Goal: Task Accomplishment & Management: Complete application form

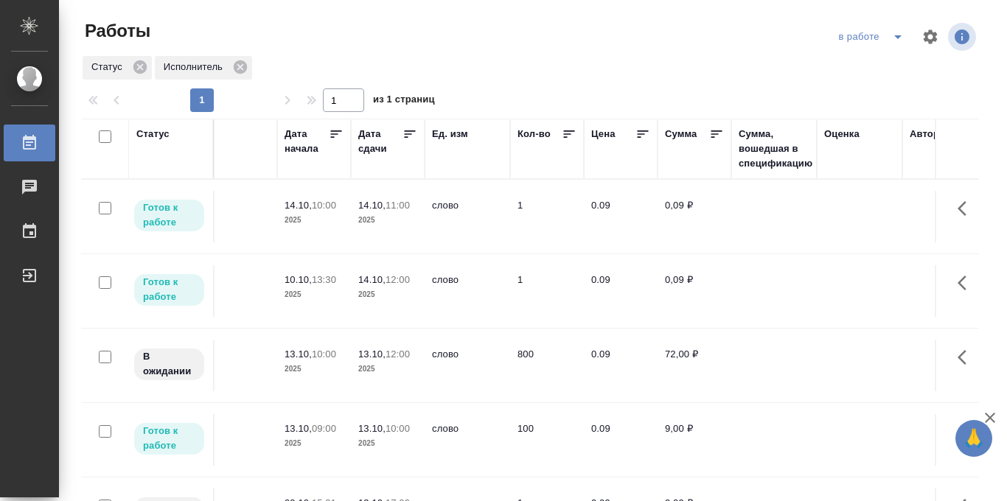
scroll to position [0, 728]
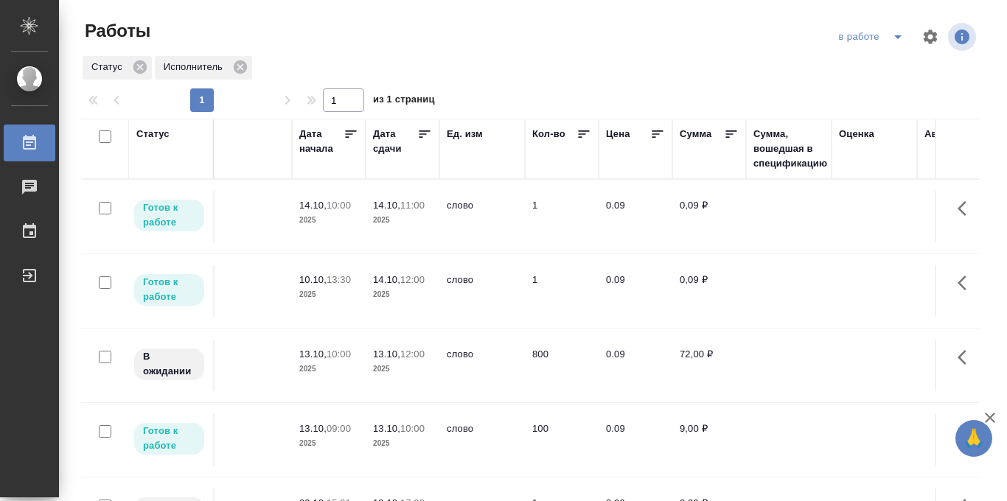
click at [422, 132] on icon at bounding box center [424, 134] width 15 height 15
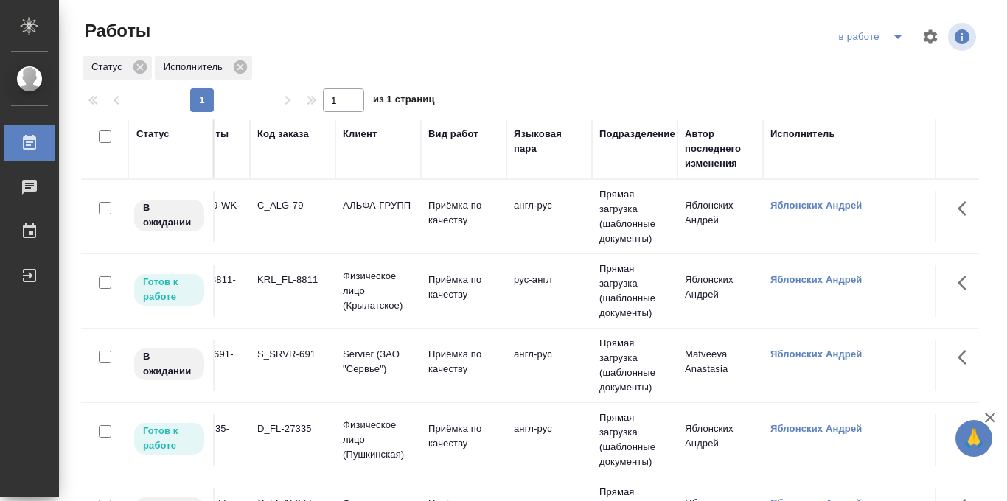
scroll to position [0, 0]
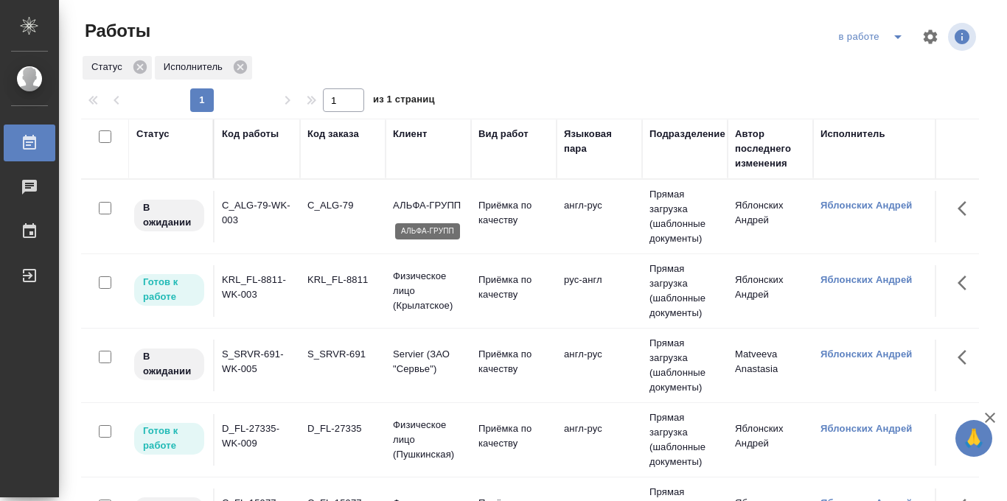
click at [442, 206] on p "АЛЬФА-ГРУПП" at bounding box center [428, 205] width 71 height 15
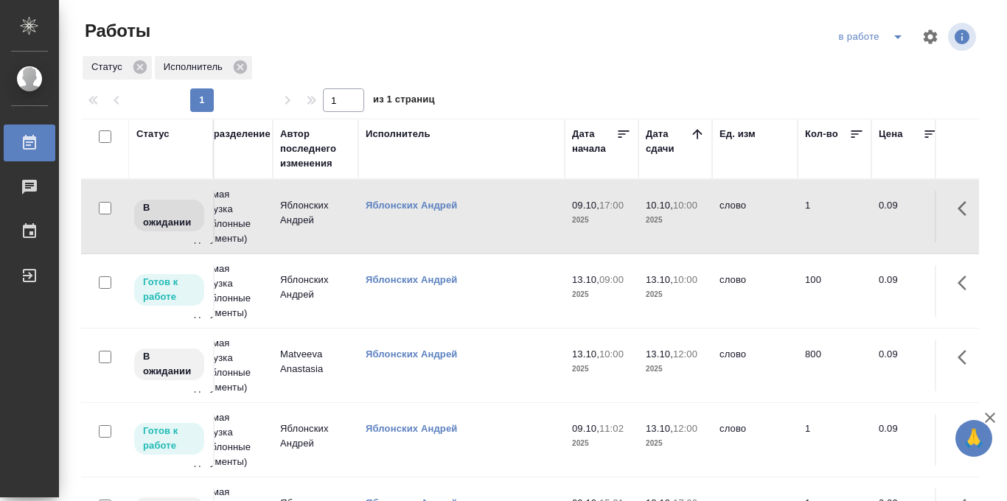
scroll to position [0, 177]
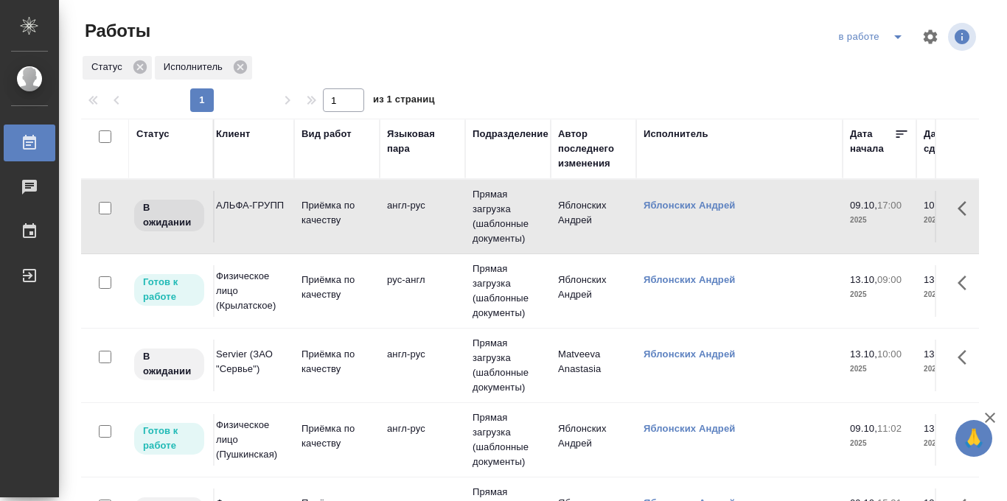
click at [372, 289] on p "Приёмка по качеству" at bounding box center [337, 287] width 71 height 29
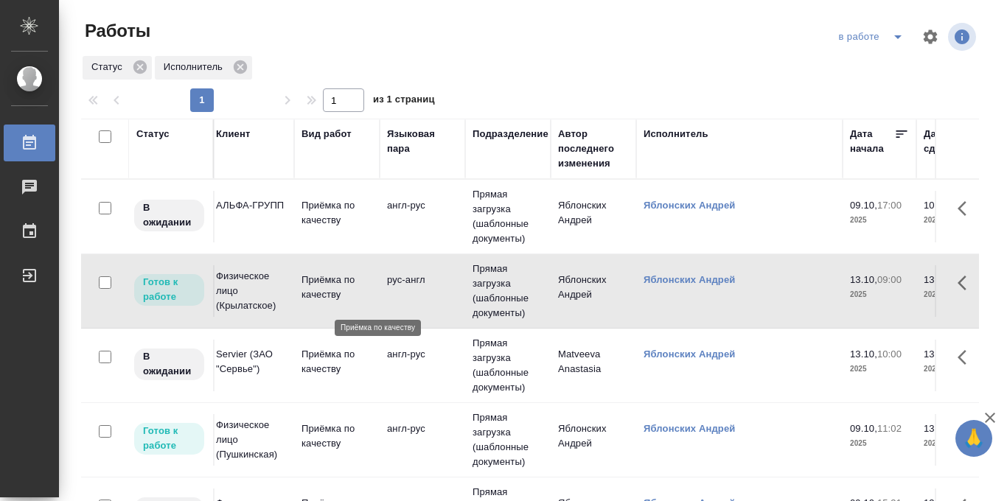
scroll to position [0, 135]
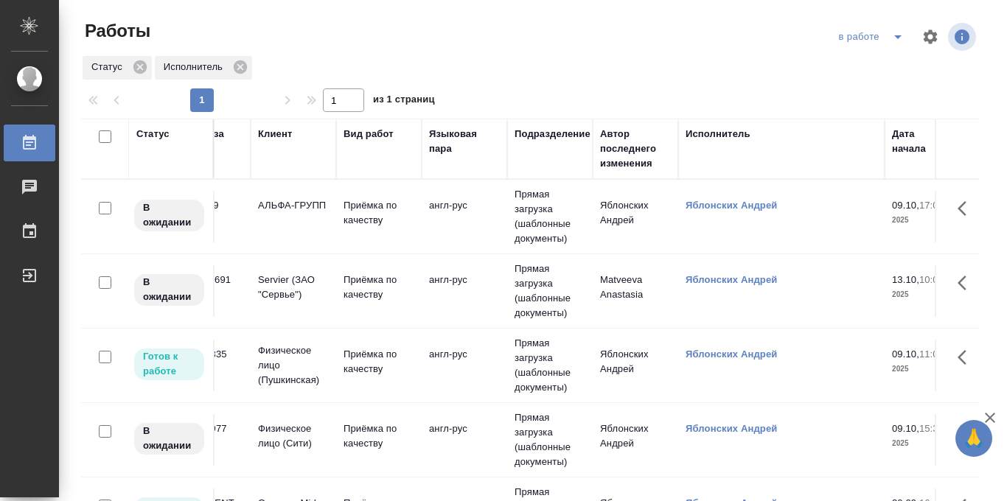
click at [887, 38] on span "split button" at bounding box center [898, 37] width 22 height 18
click at [874, 65] on li "Стандартные настройки" at bounding box center [873, 67] width 142 height 24
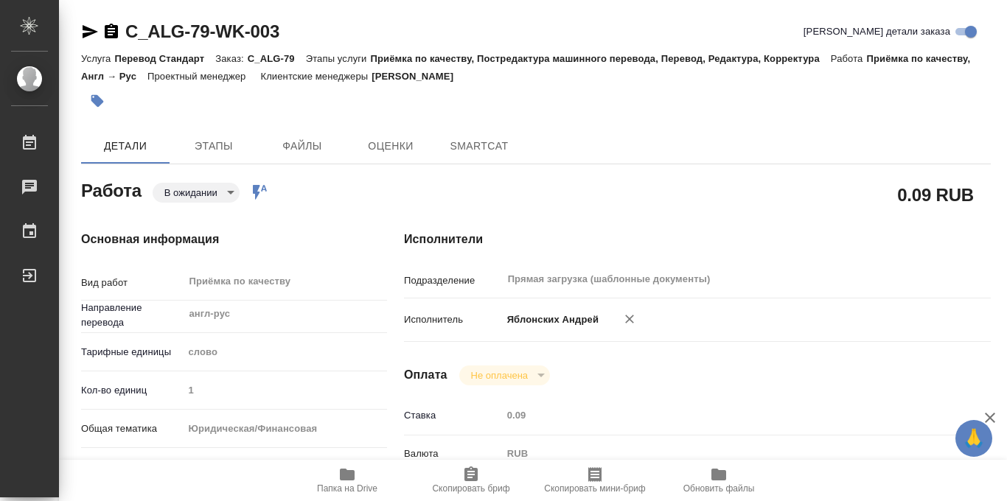
type textarea "x"
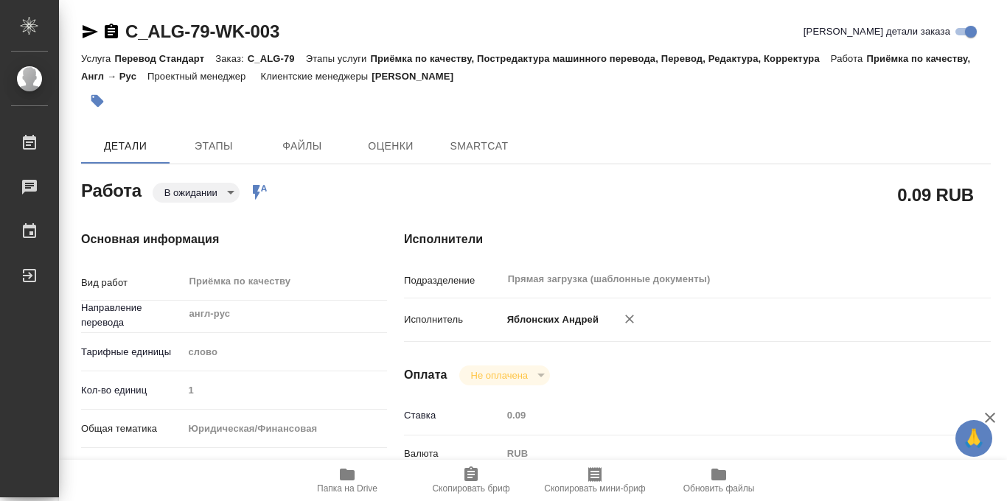
type textarea "x"
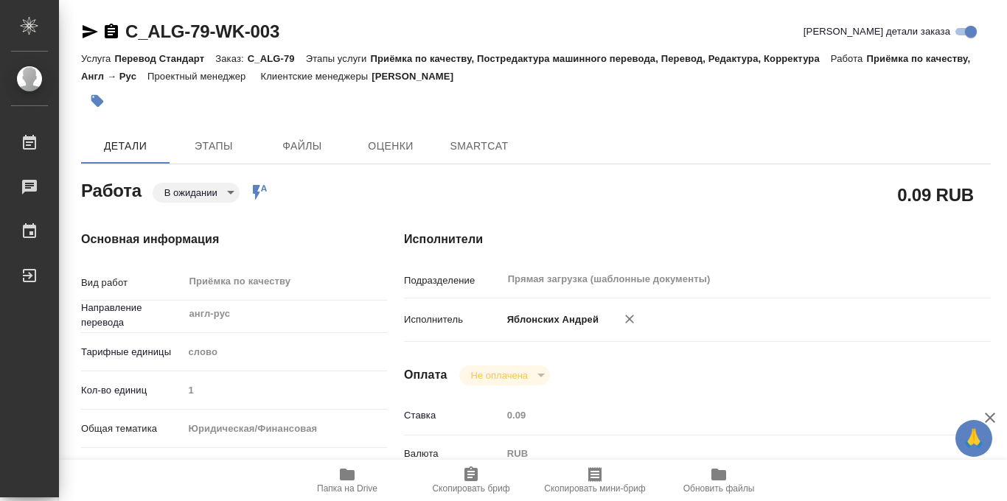
type textarea "x"
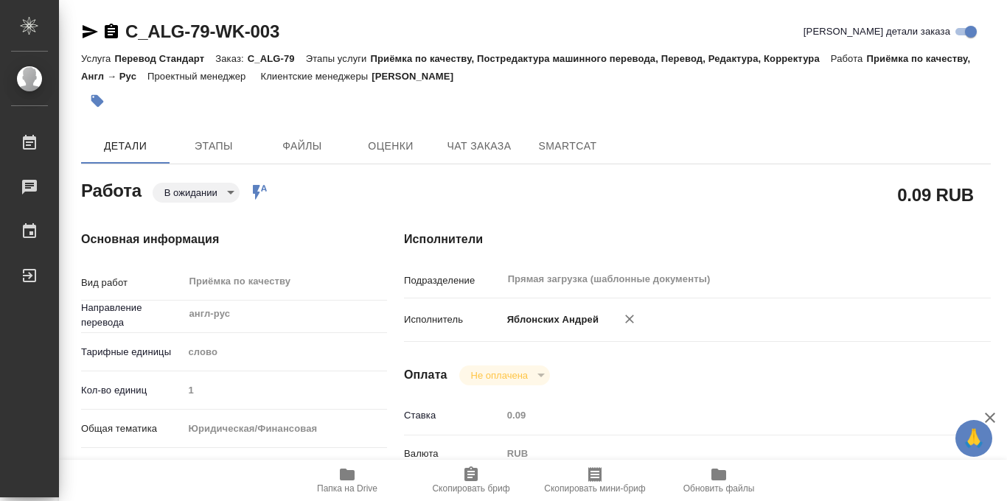
type textarea "x"
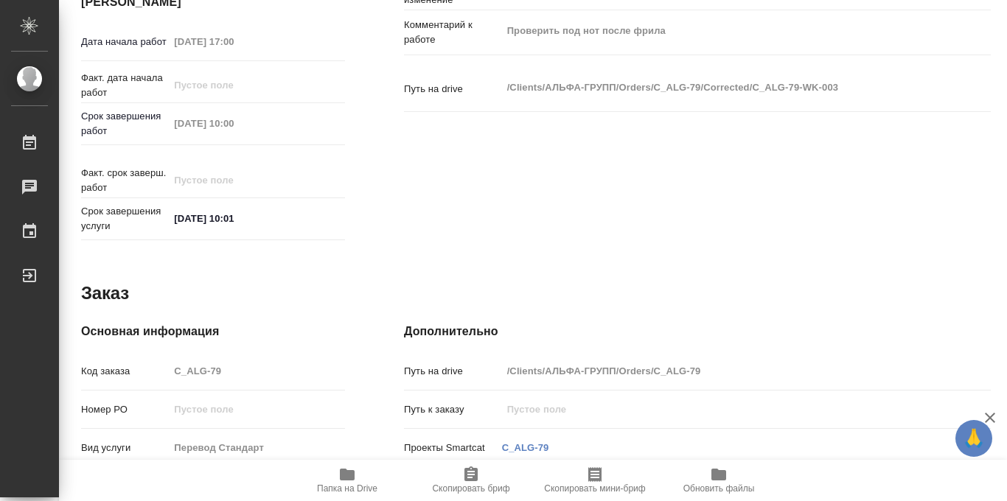
scroll to position [786, 0]
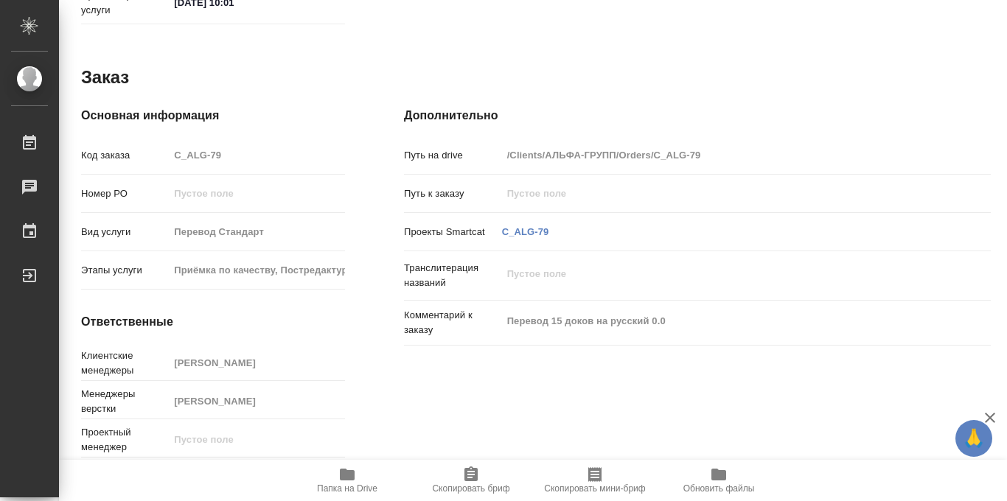
type textarea "x"
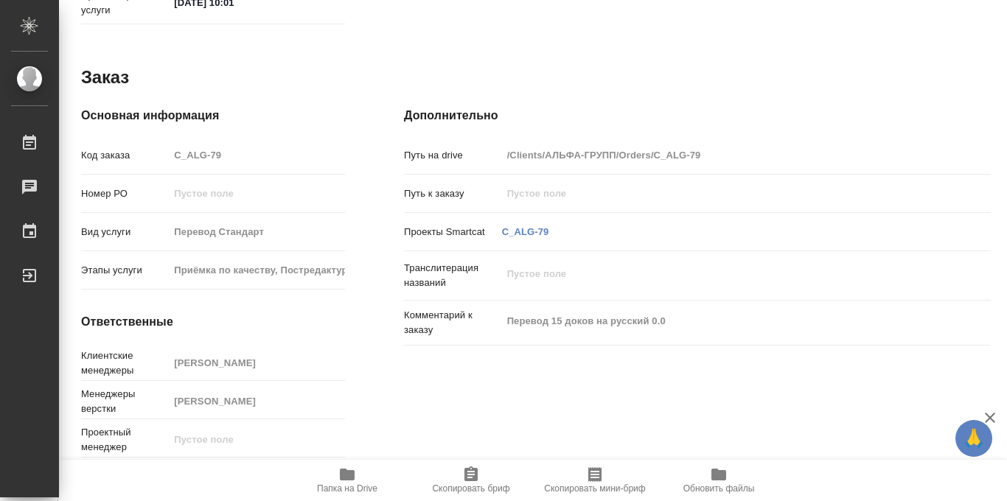
click at [344, 480] on icon "button" at bounding box center [347, 475] width 15 height 12
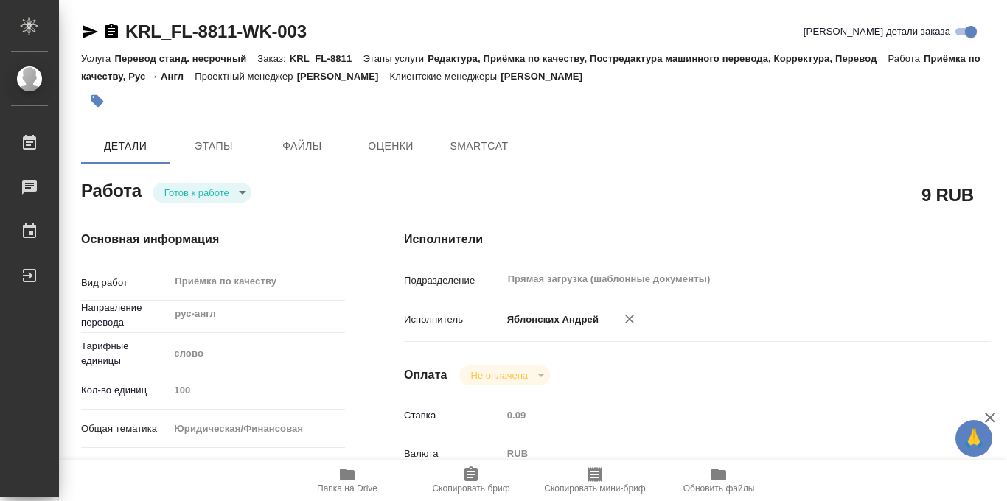
type textarea "x"
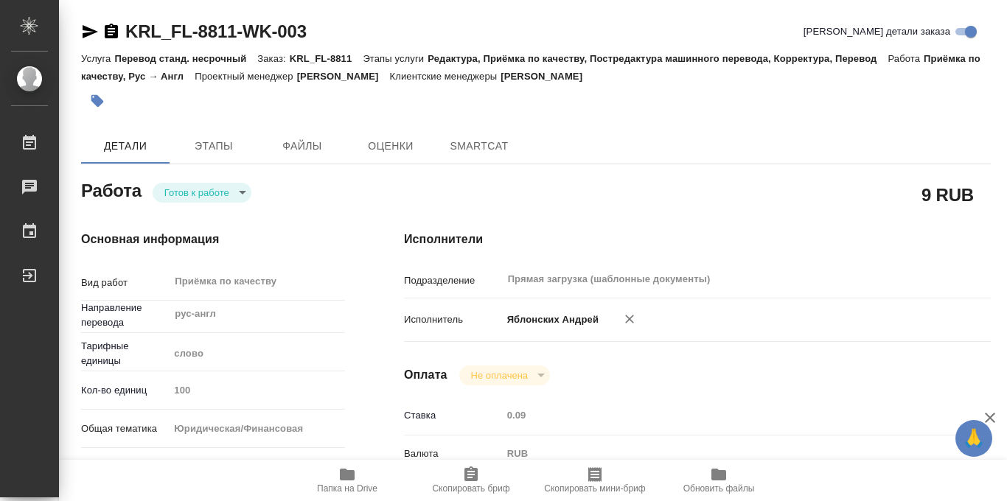
type textarea "x"
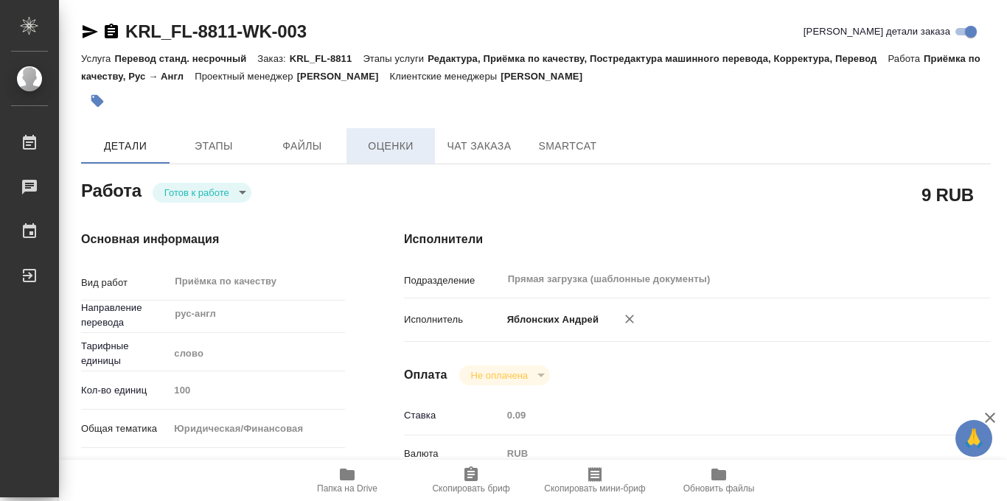
type textarea "x"
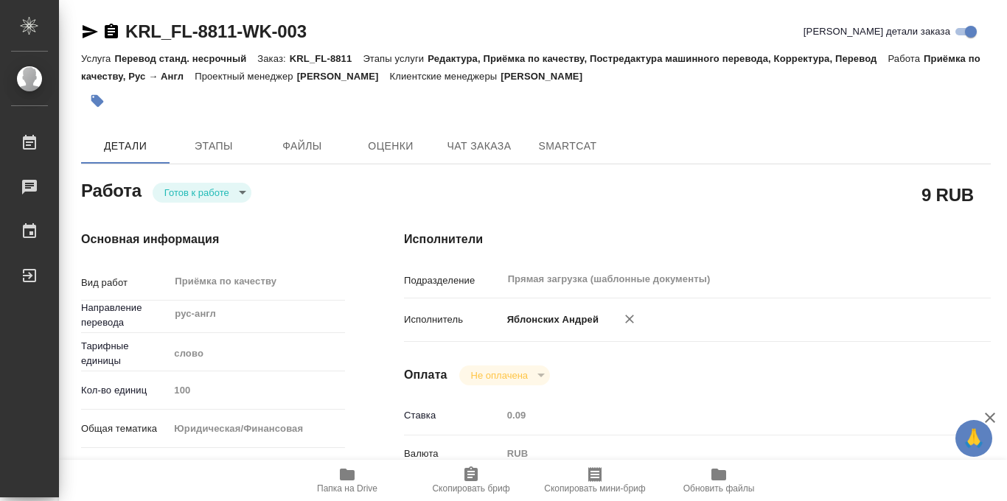
click at [97, 91] on button "button" at bounding box center [97, 101] width 32 height 32
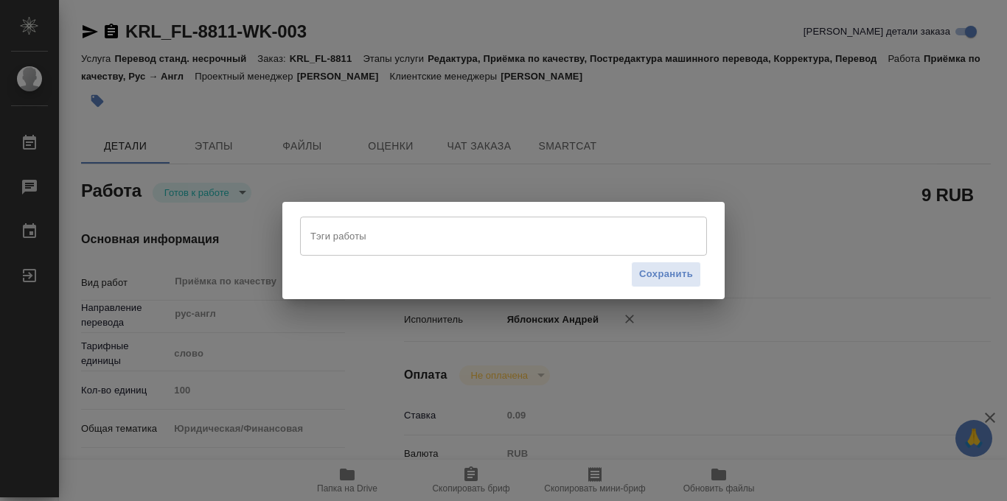
click at [374, 243] on input "Тэги работы" at bounding box center [490, 235] width 366 height 25
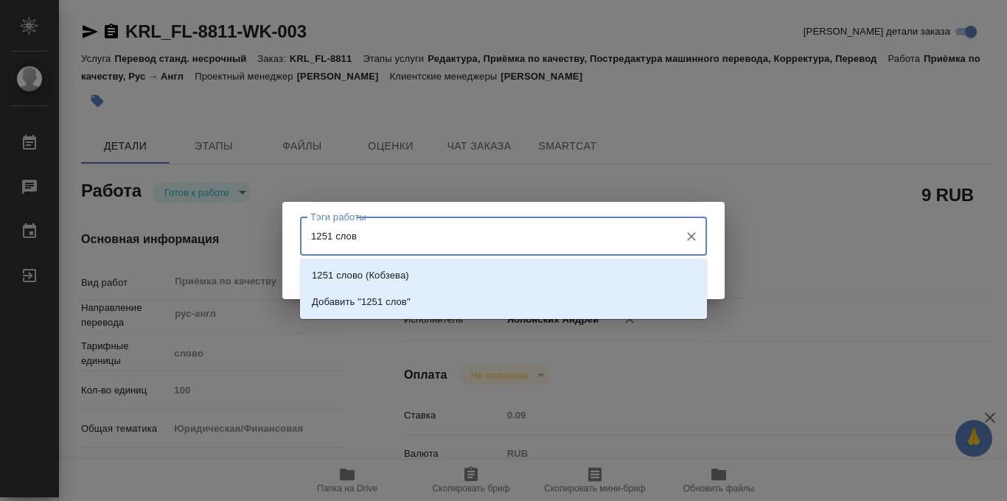
type input "1251 слово"
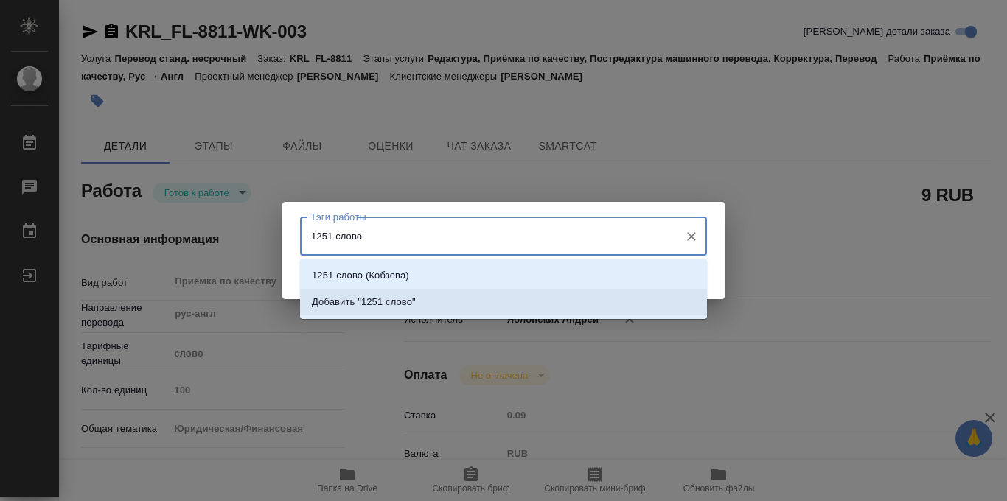
click at [452, 310] on li "Добавить "1251 слово"" at bounding box center [503, 302] width 407 height 27
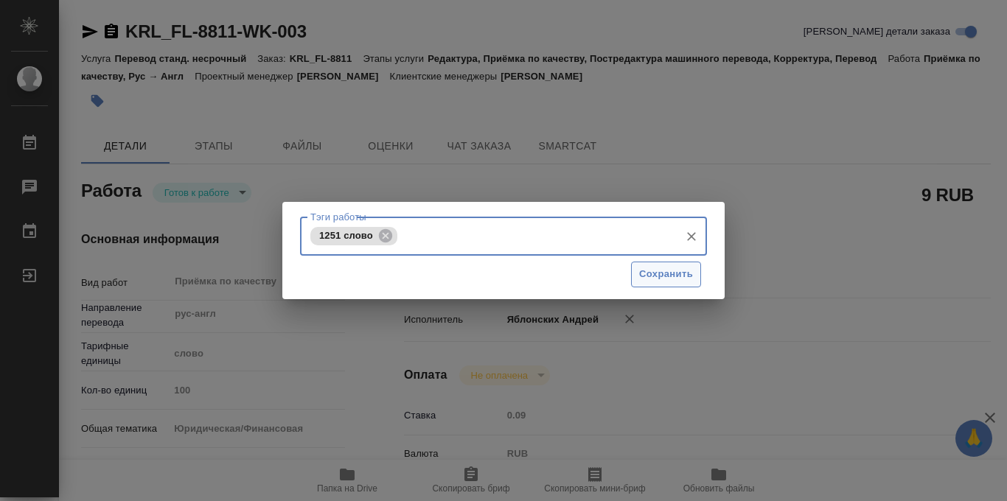
click at [649, 268] on span "Сохранить" at bounding box center [666, 274] width 54 height 17
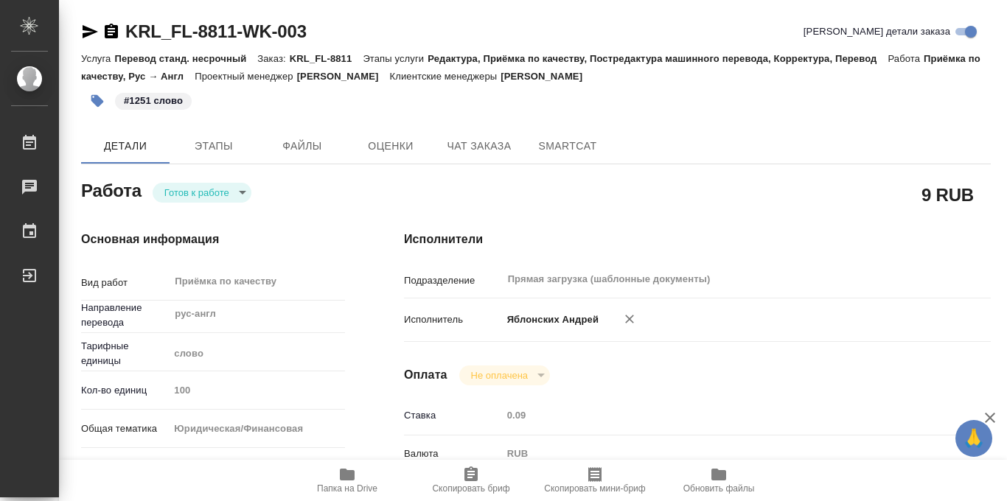
type input "readyForWork"
type textarea "Приёмка по качеству"
type textarea "x"
type input "рус-англ"
type input "5a8b1489cc6b4906c91bfd90"
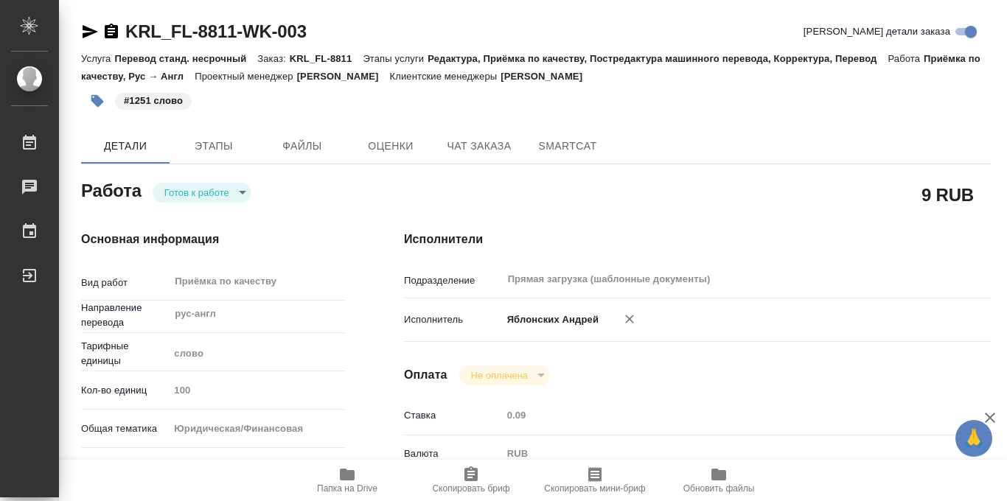
type input "100"
type input "yr-fn"
type input "5a8b8b956a9677013d343cfe"
type input "13.10.2025 09:00"
type input "13.10.2025 10:00"
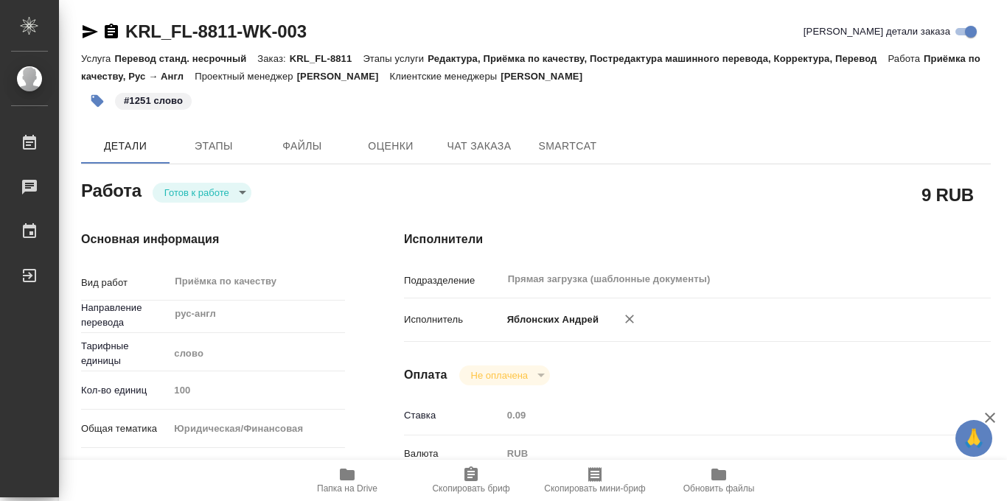
type input "13.10.2025 10:00"
type input "Прямая загрузка (шаблонные документы)"
type input "notPayed"
type input "0.09"
type input "RUB"
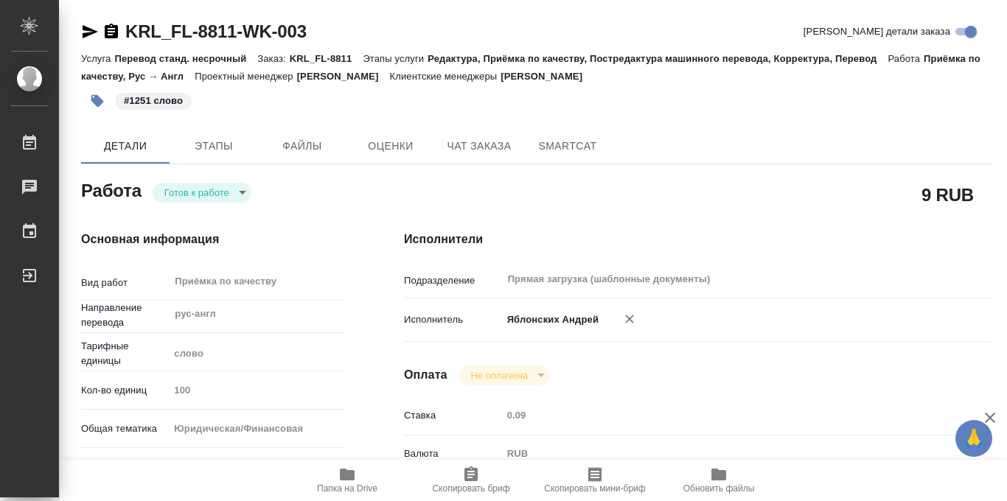
type input "Яблонских Андрей"
type textarea "x"
type textarea "/Clients/FL_KRL/Orders/KRL_FL-8811/Corrected/KRL_FL-8811-WK-003"
type textarea "x"
type input "KRL_FL-8811"
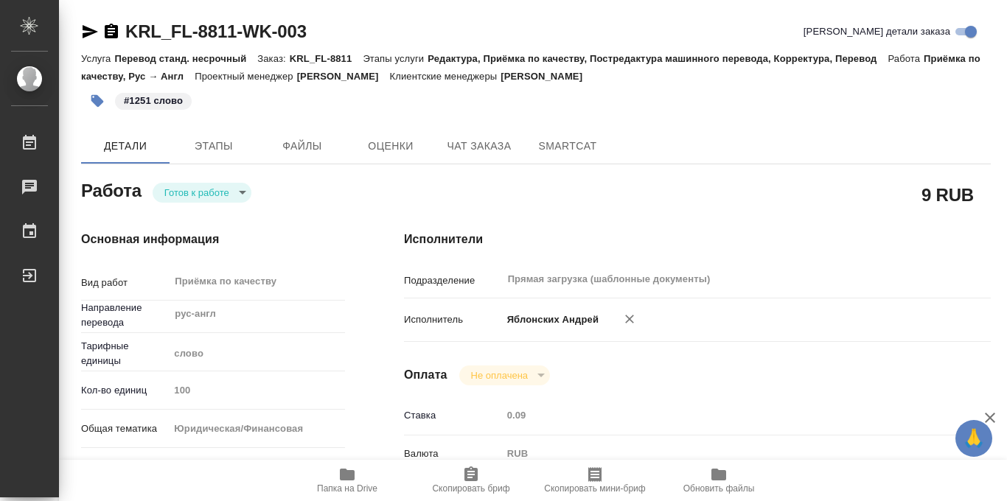
type input "Перевод станд. несрочный"
type input "Редактура, Приёмка по качеству, Постредактура машинного перевода, Корректура, П…"
type input "[PERSON_NAME]"
type input "/Clients/FL_KRL/Orders/KRL_FL-8811"
type textarea "x"
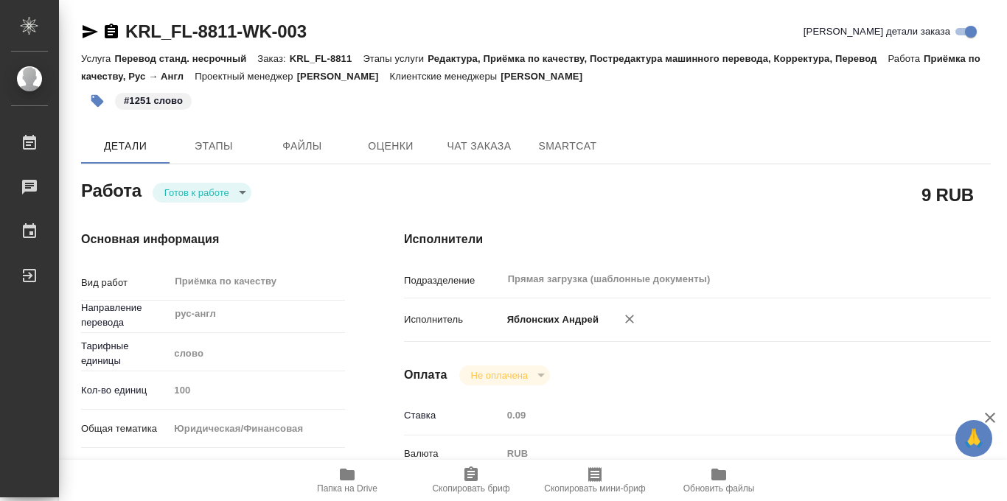
type textarea "не НОТ ERMILOV MAXIM, ALEKSEI, ALEKSANDRA, ILIA, IULIIA."
type textarea "x"
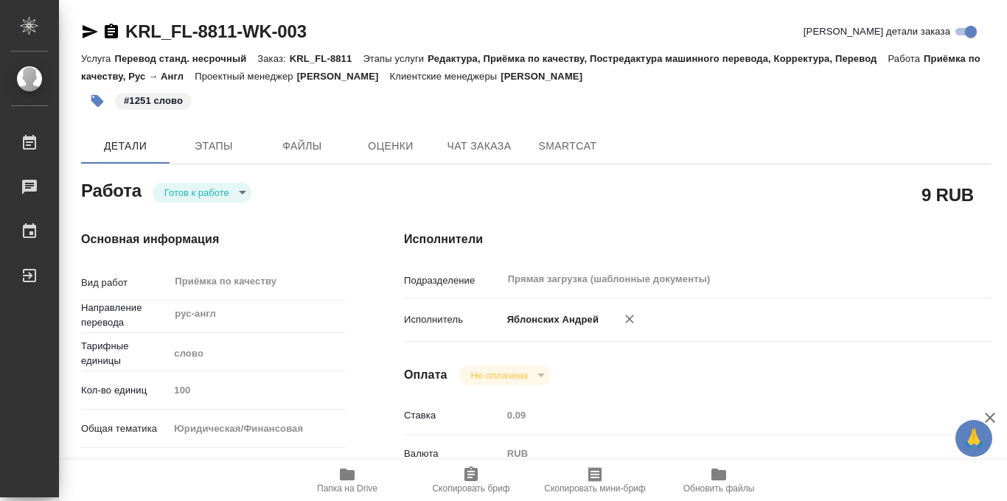
type textarea "x"
click at [245, 197] on body "🙏 .cls-1 fill:#fff; AWATERA Iablonskikh Andrei Работы 0 Чаты График Выйти KRL_F…" at bounding box center [503, 250] width 1007 height 501
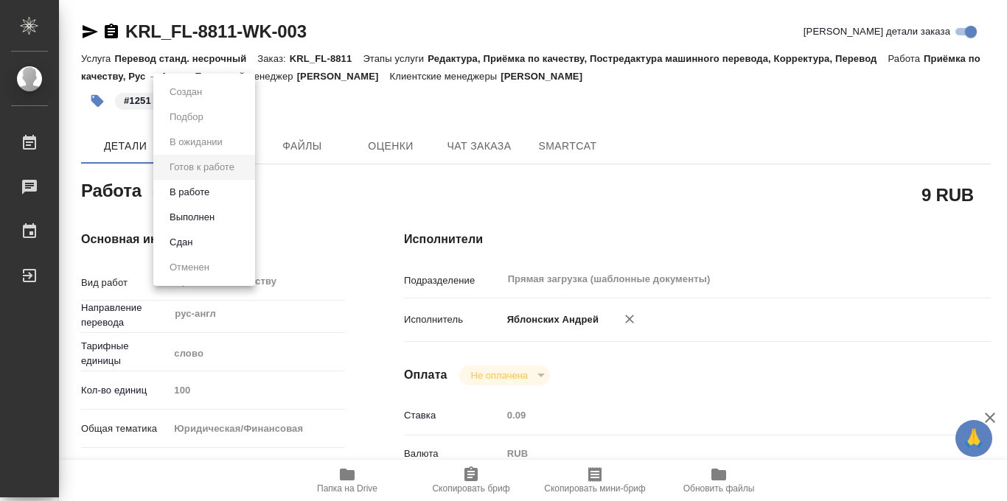
type textarea "x"
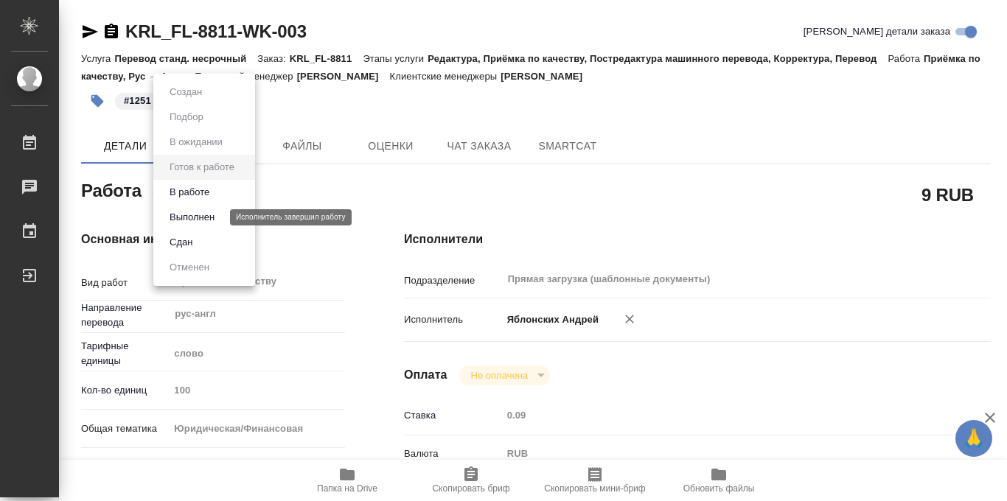
click at [207, 215] on button "Выполнен" at bounding box center [192, 217] width 54 height 16
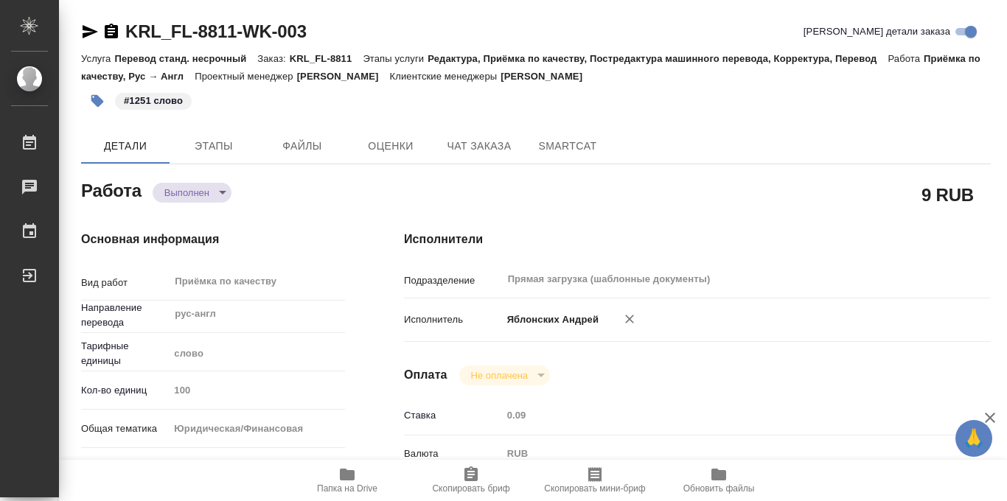
type textarea "x"
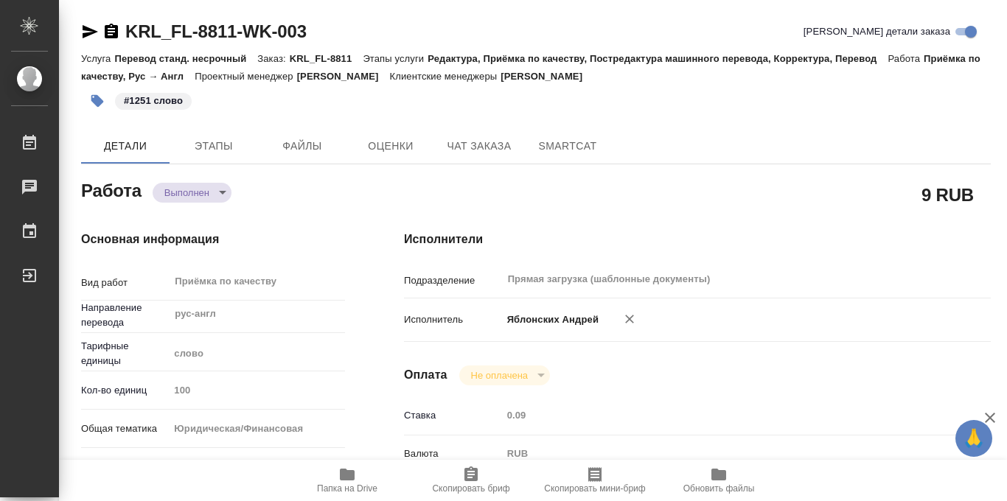
type textarea "x"
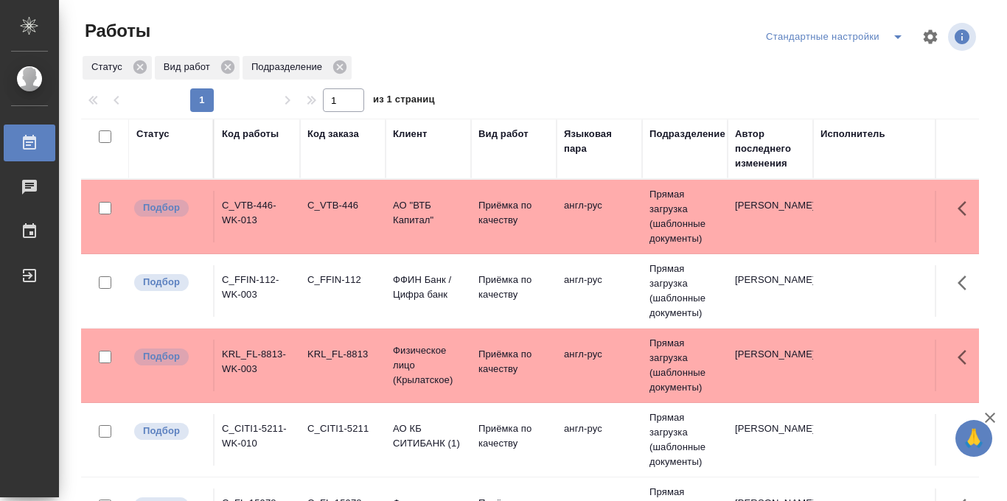
click at [151, 135] on div "Статус" at bounding box center [152, 134] width 33 height 15
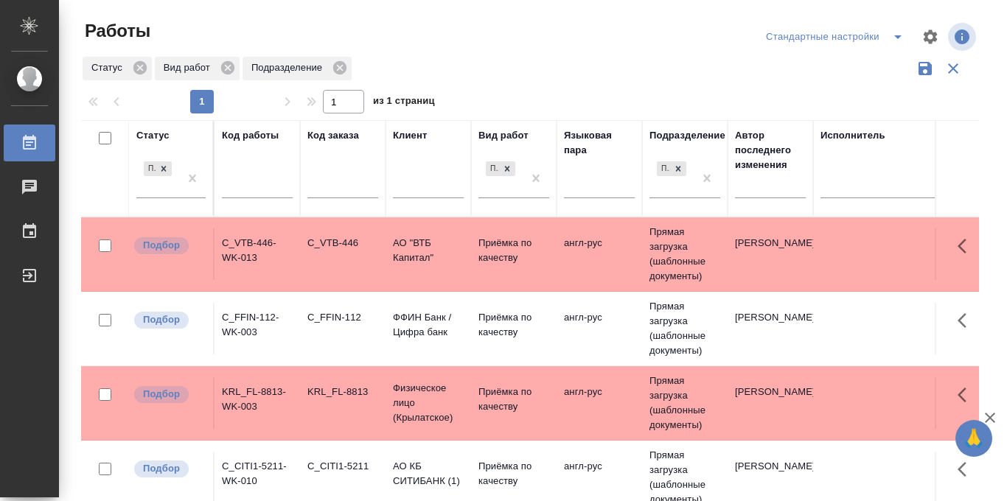
click at [517, 10] on div "Работы Стандартные настройки Статус Вид работ Подразделение 1 1 из 1 страниц Ст…" at bounding box center [536, 329] width 926 height 659
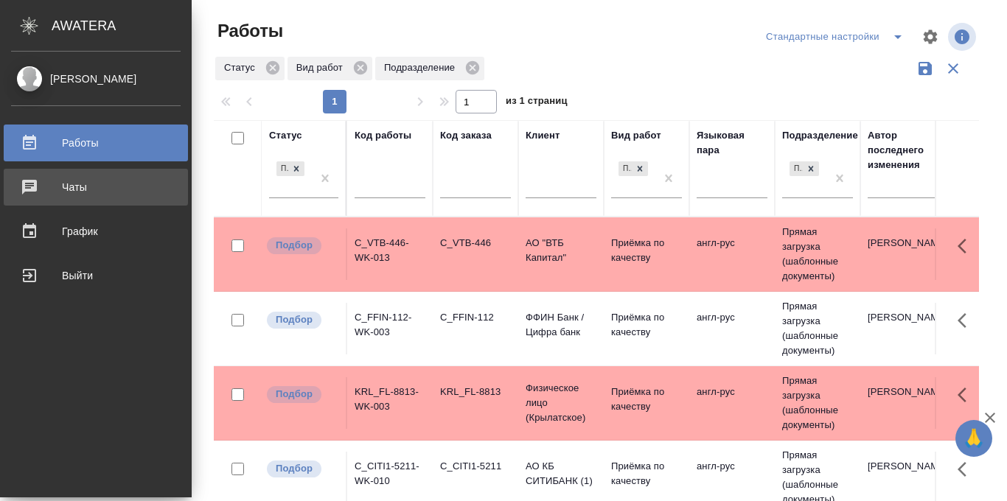
click at [29, 189] on div "Чаты" at bounding box center [96, 187] width 170 height 22
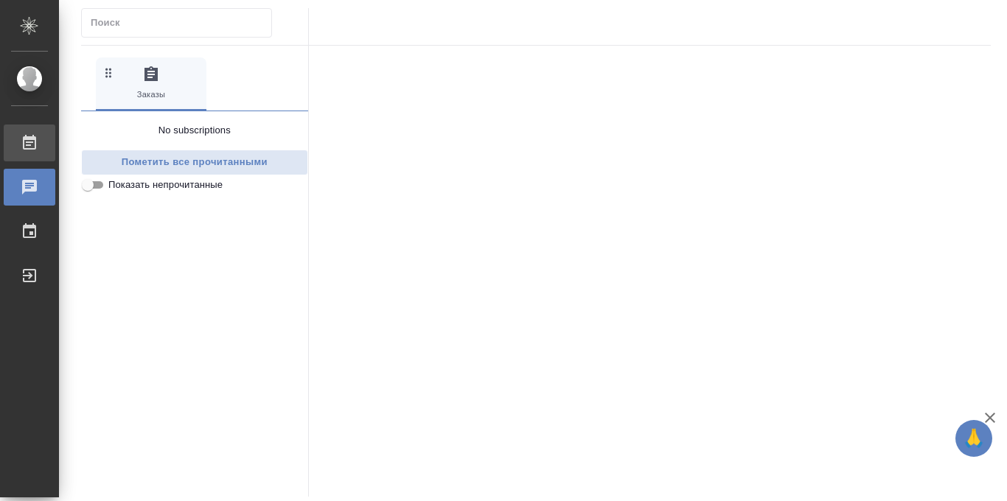
click at [23, 144] on div "Работы" at bounding box center [11, 143] width 37 height 22
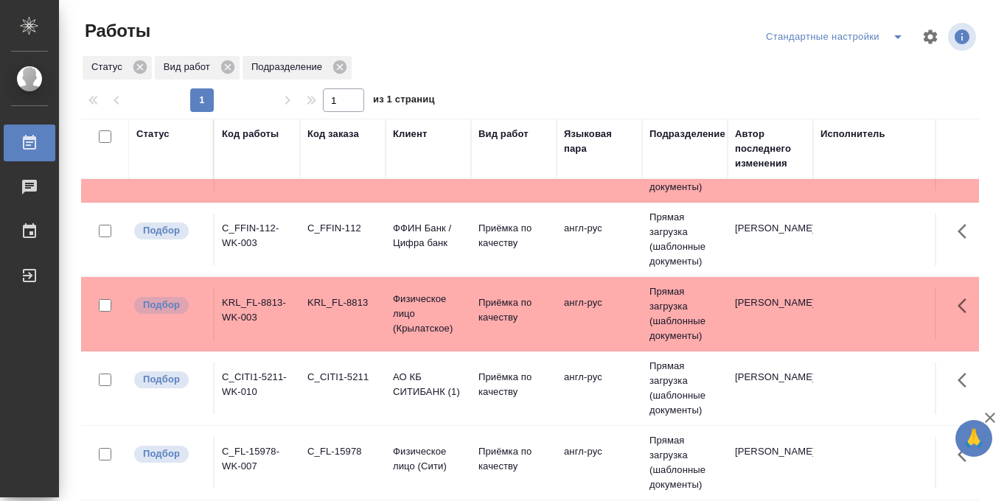
scroll to position [52, 0]
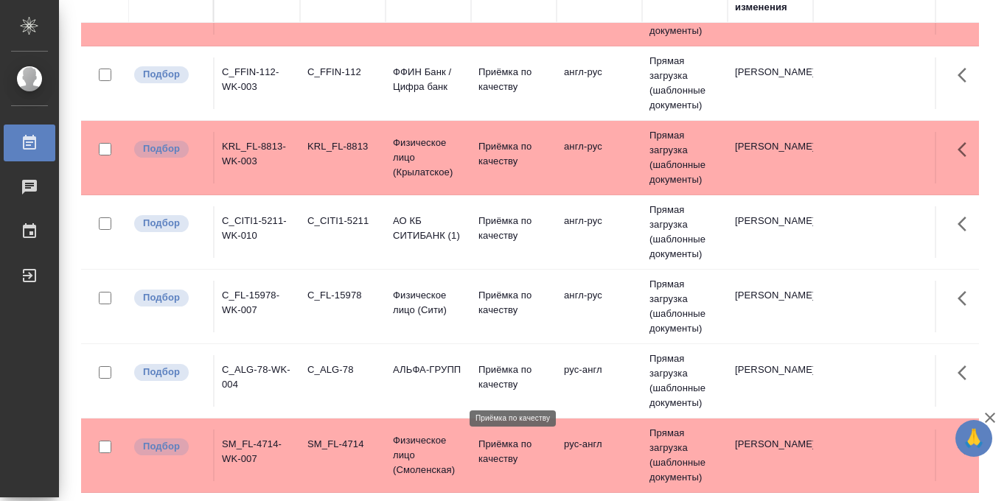
click at [485, 455] on p "Приёмка по качеству" at bounding box center [513, 451] width 71 height 29
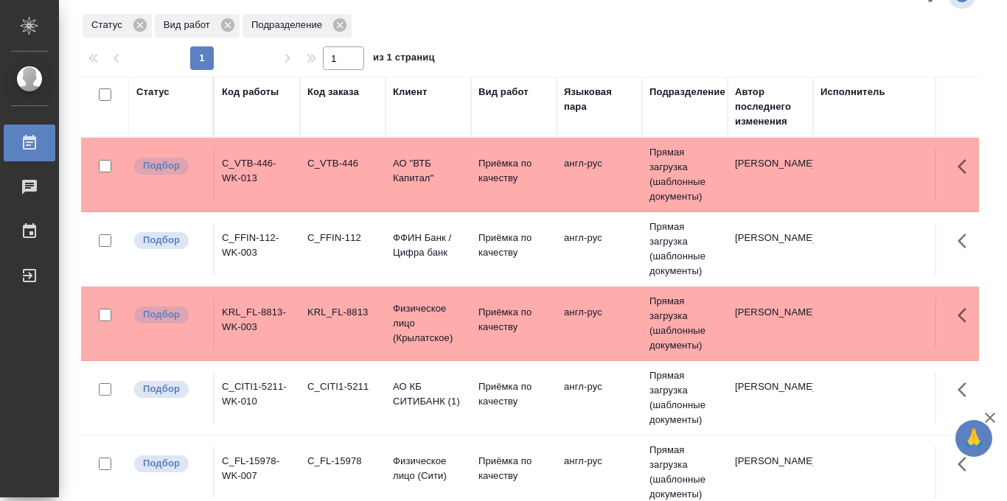
scroll to position [43, 0]
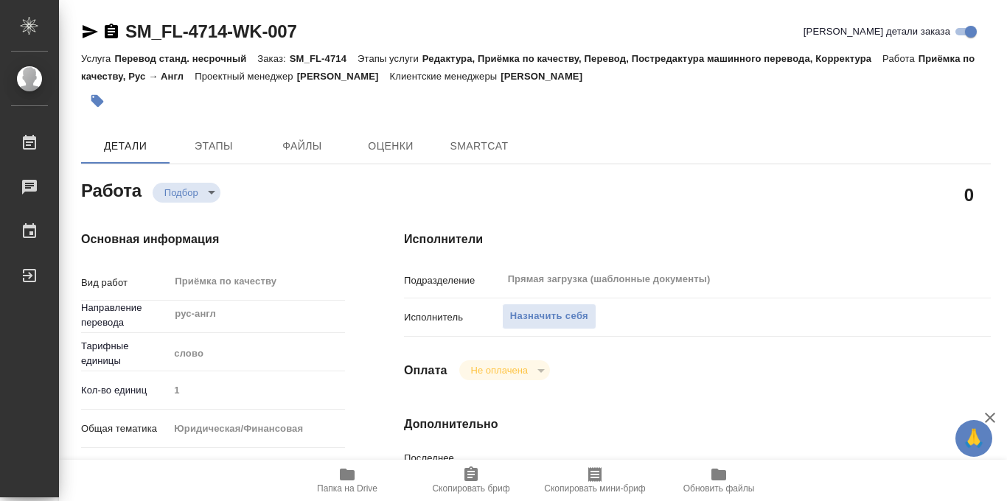
type textarea "x"
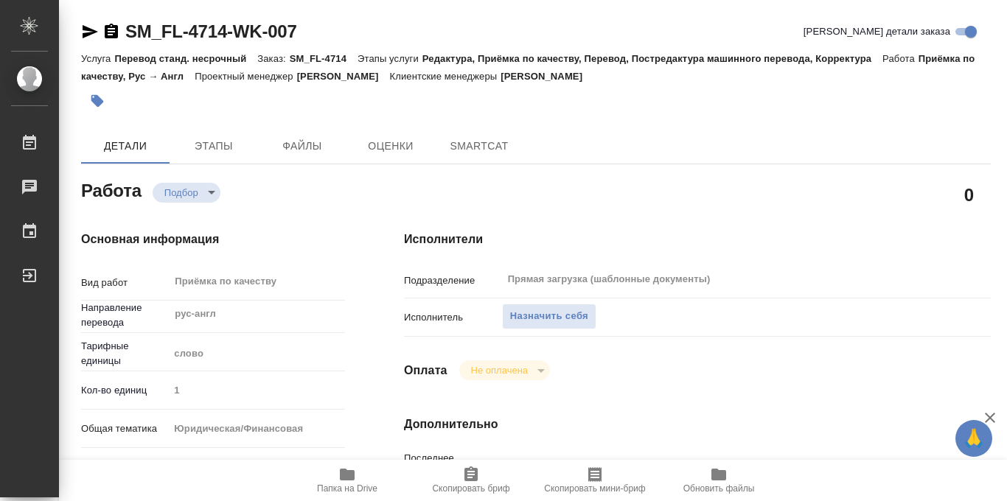
type textarea "x"
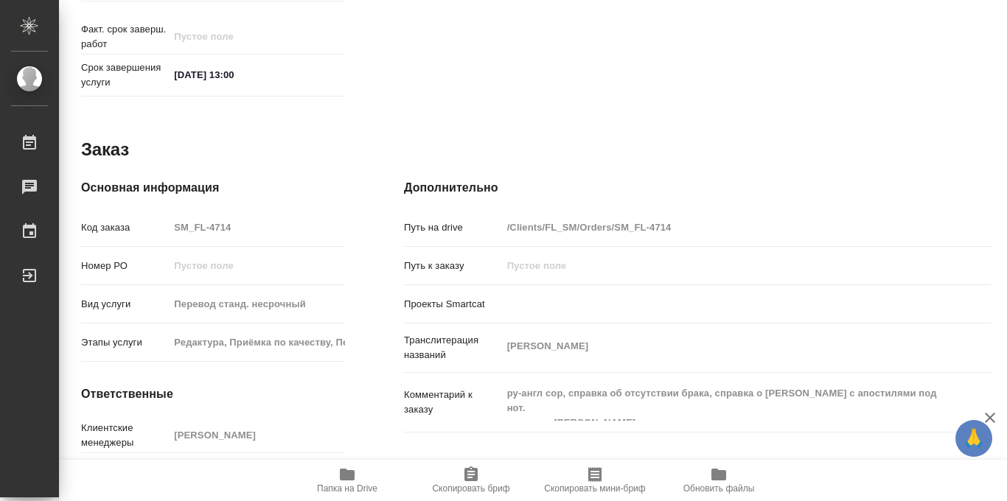
type textarea "x"
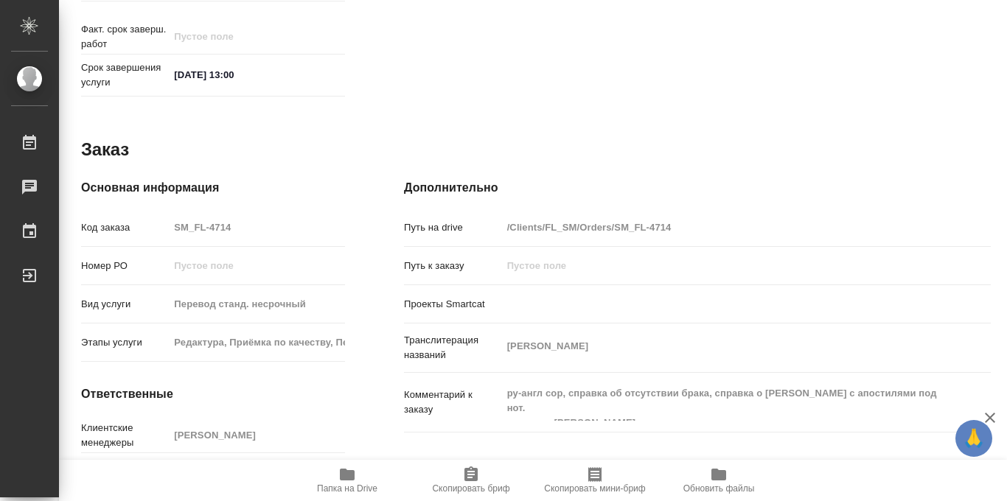
scroll to position [520, 0]
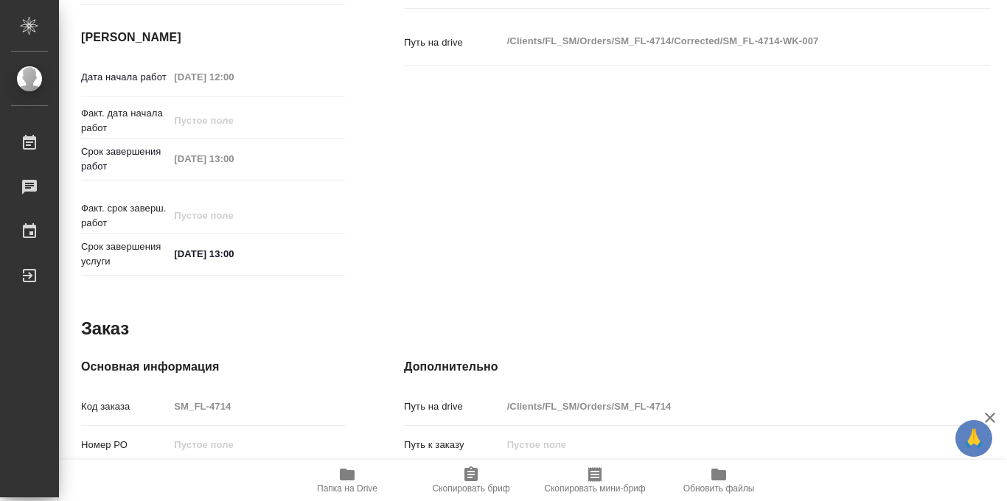
type textarea "x"
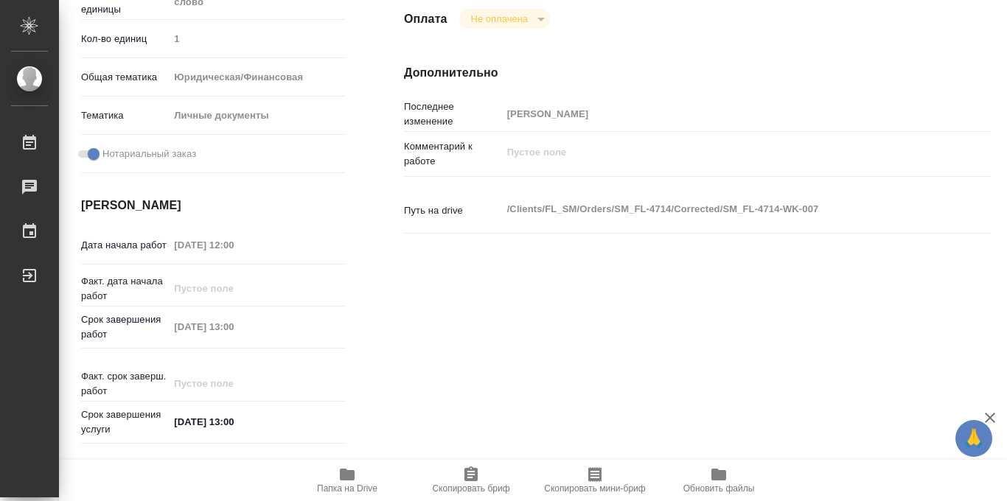
scroll to position [0, 0]
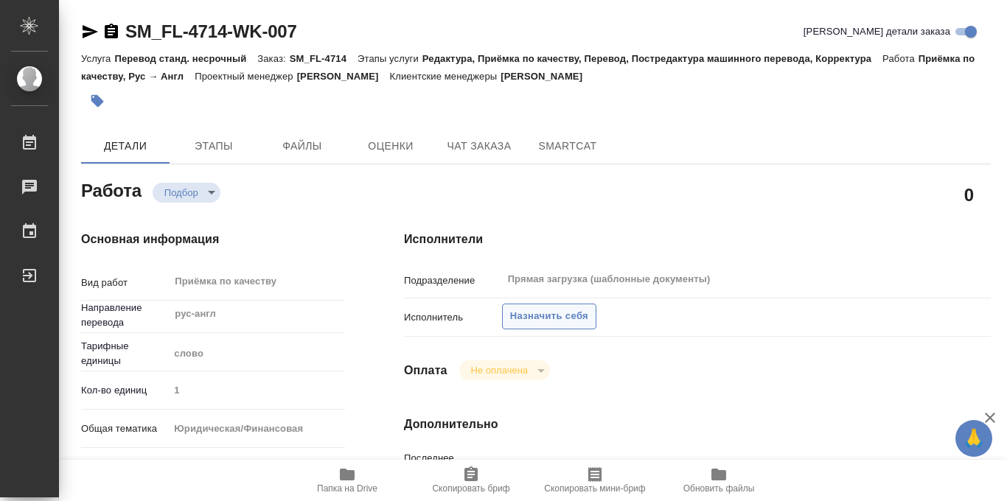
click at [541, 314] on span "Назначить себя" at bounding box center [549, 316] width 78 height 17
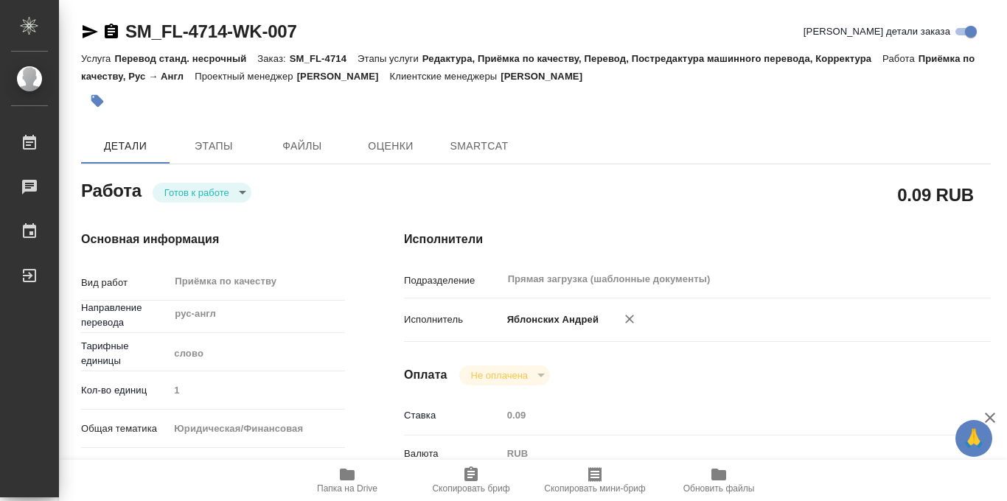
type textarea "x"
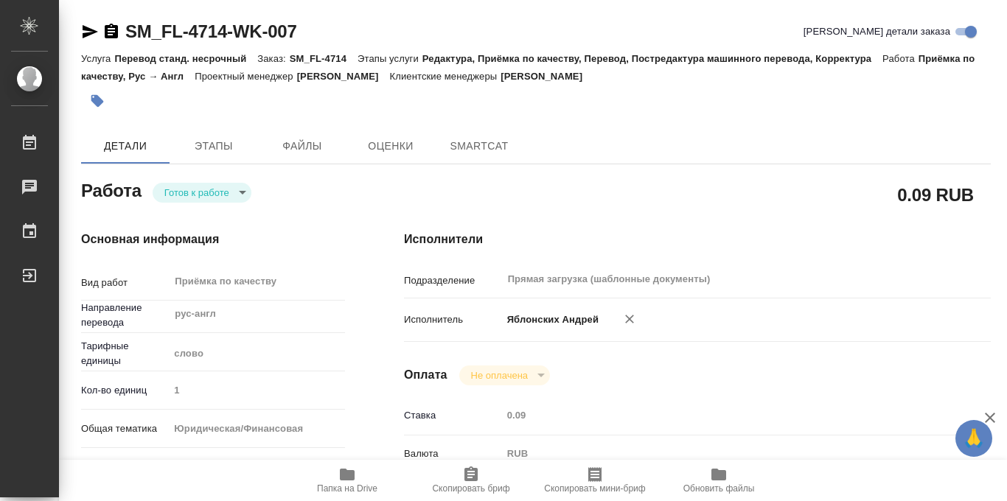
type textarea "x"
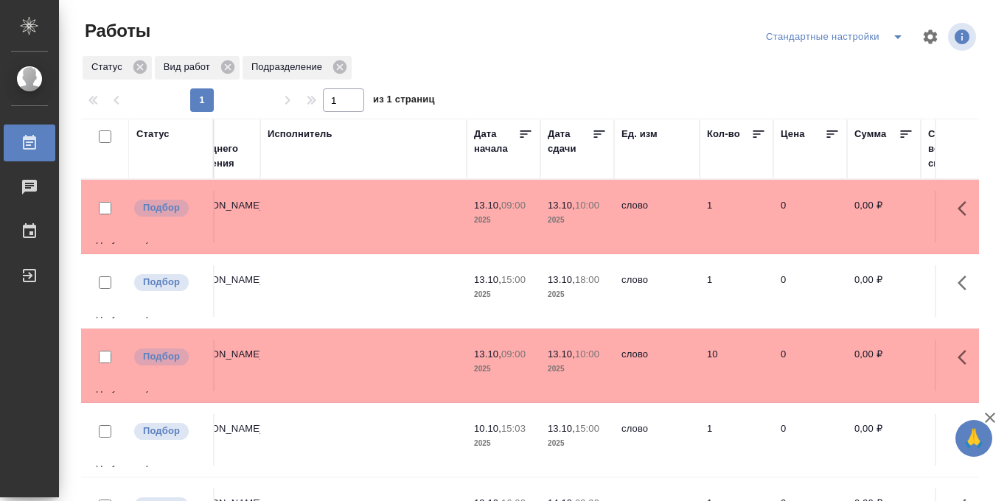
scroll to position [0, 588]
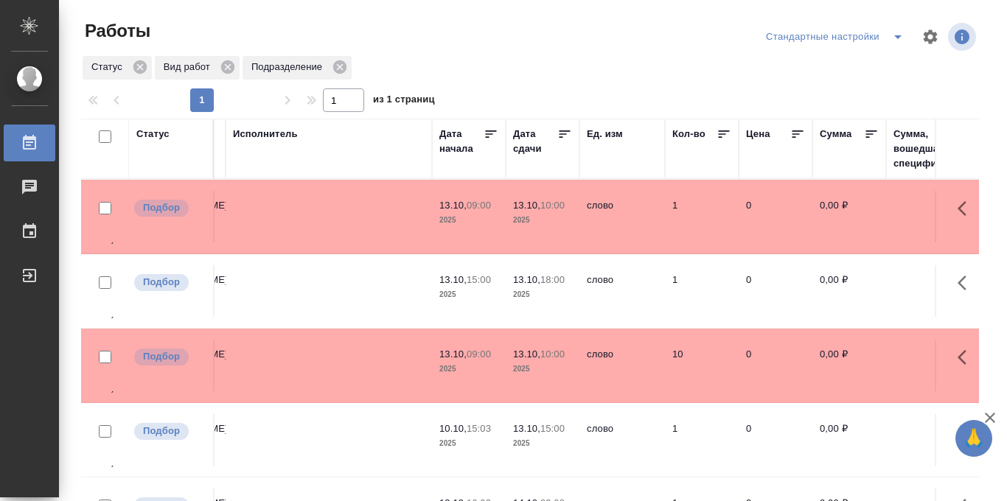
click at [565, 139] on icon at bounding box center [564, 134] width 15 height 15
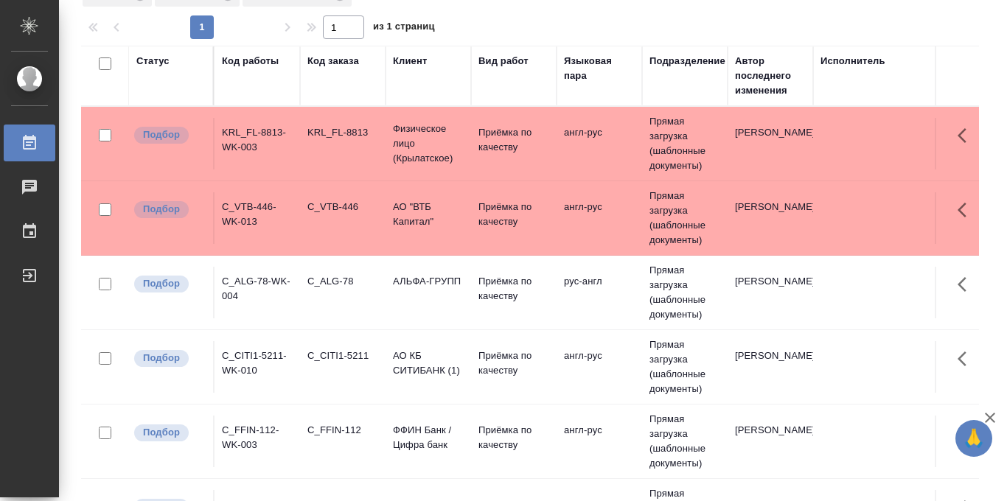
scroll to position [0, 0]
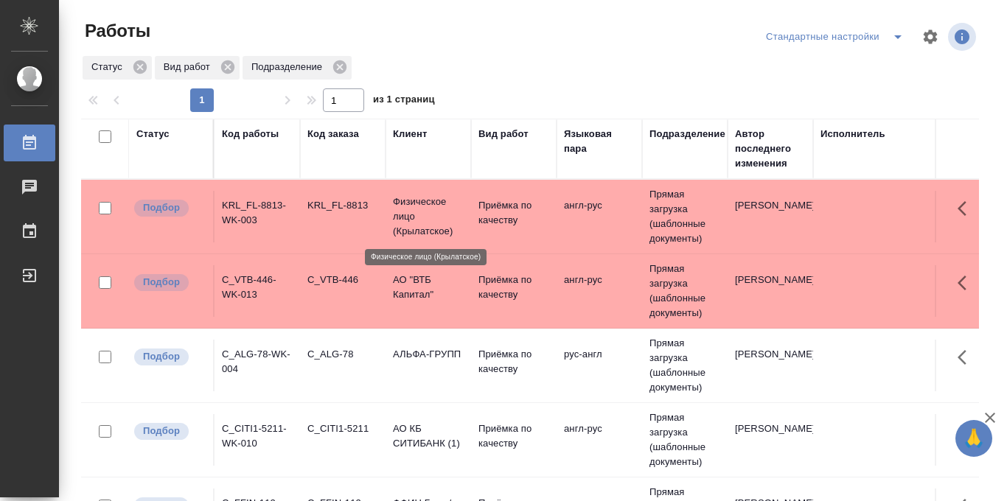
click at [428, 212] on p "Физическое лицо (Крылатское)" at bounding box center [428, 217] width 71 height 44
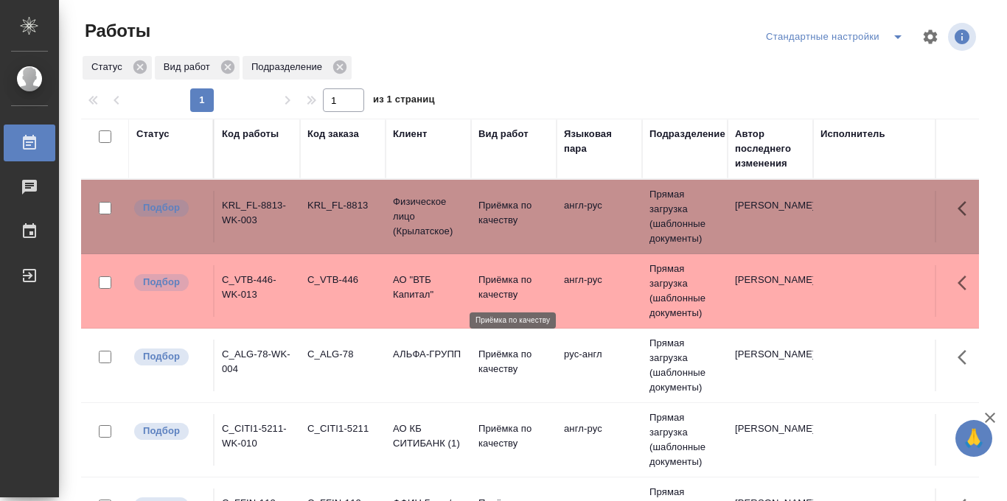
click at [488, 293] on p "Приёмка по качеству" at bounding box center [513, 287] width 71 height 29
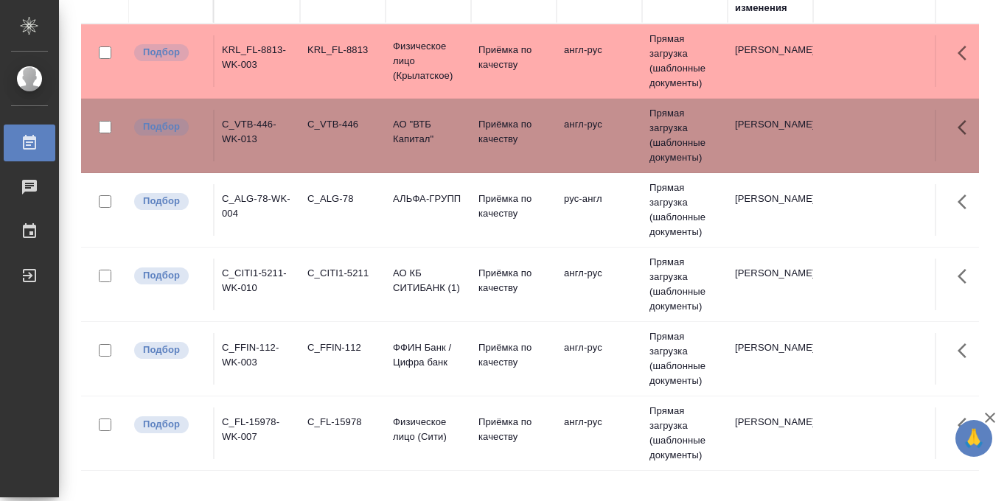
click at [356, 205] on div "C_ALG-78" at bounding box center [342, 199] width 71 height 15
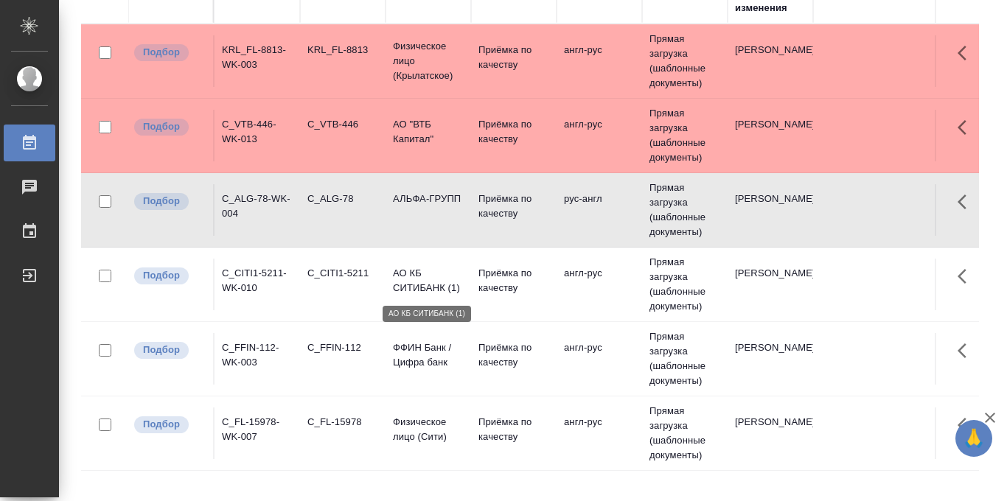
click at [413, 279] on p "АО КБ СИТИБАНК (1)" at bounding box center [428, 280] width 71 height 29
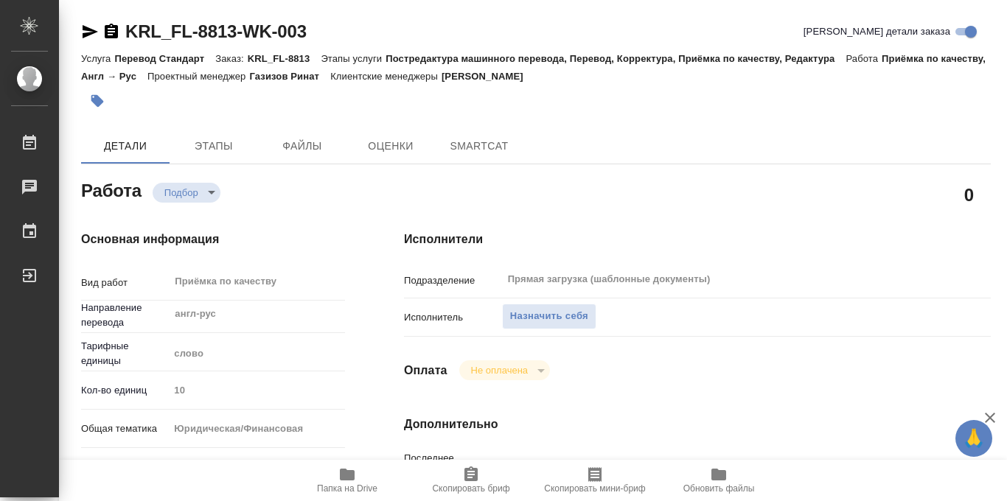
type textarea "x"
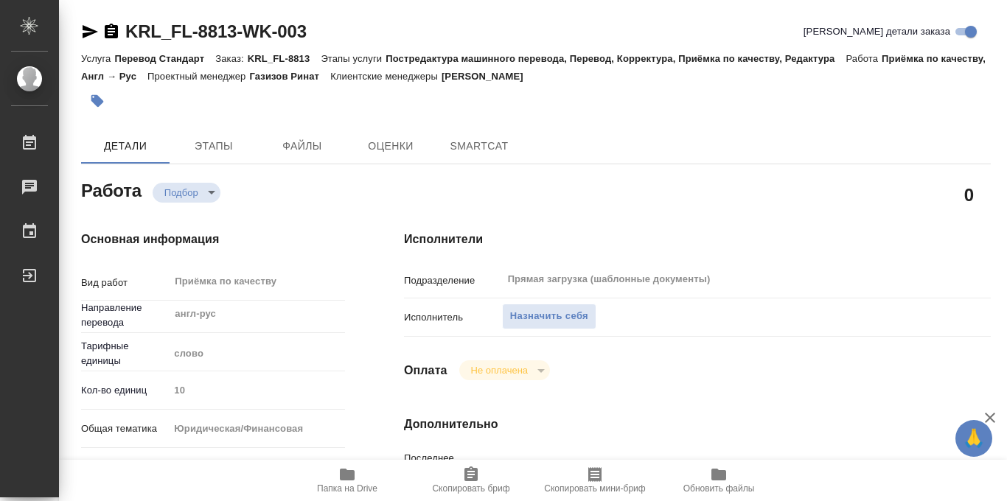
type textarea "x"
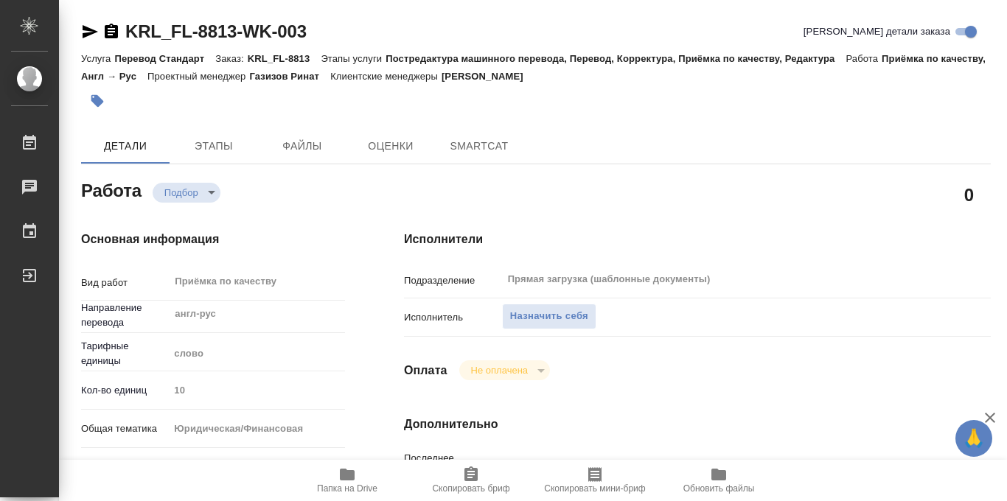
type textarea "x"
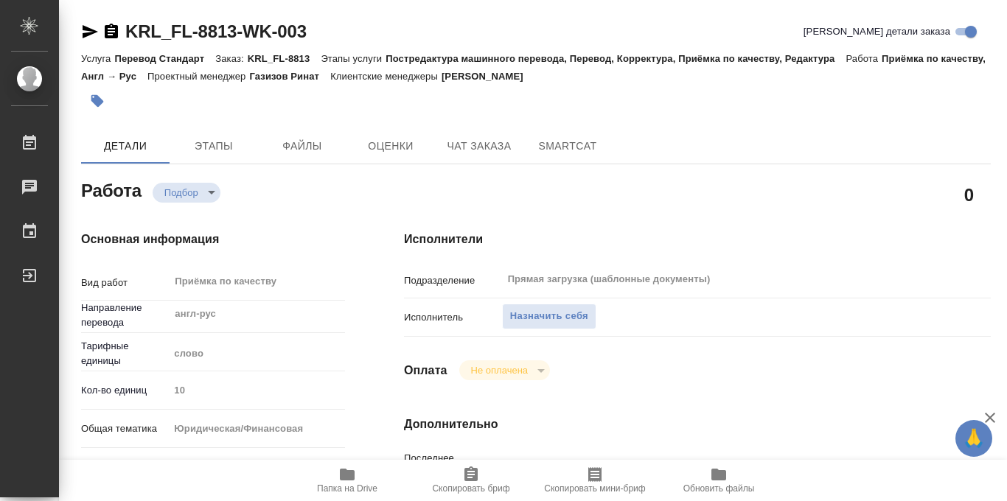
type textarea "x"
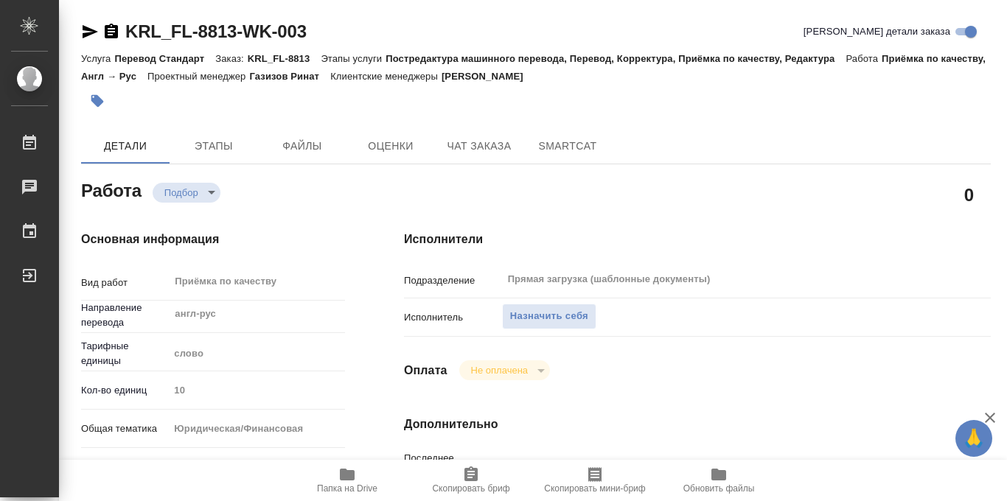
type textarea "x"
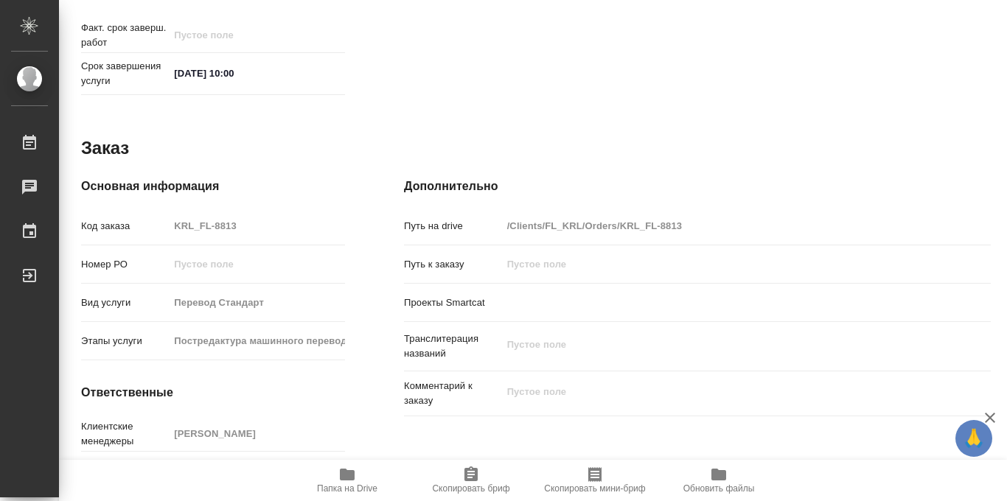
scroll to position [786, 0]
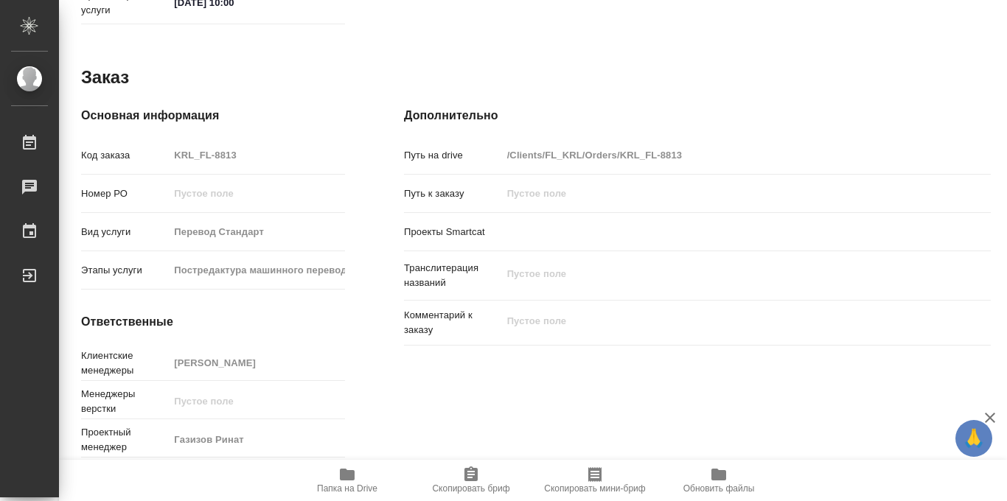
click at [350, 477] on icon "button" at bounding box center [347, 475] width 15 height 12
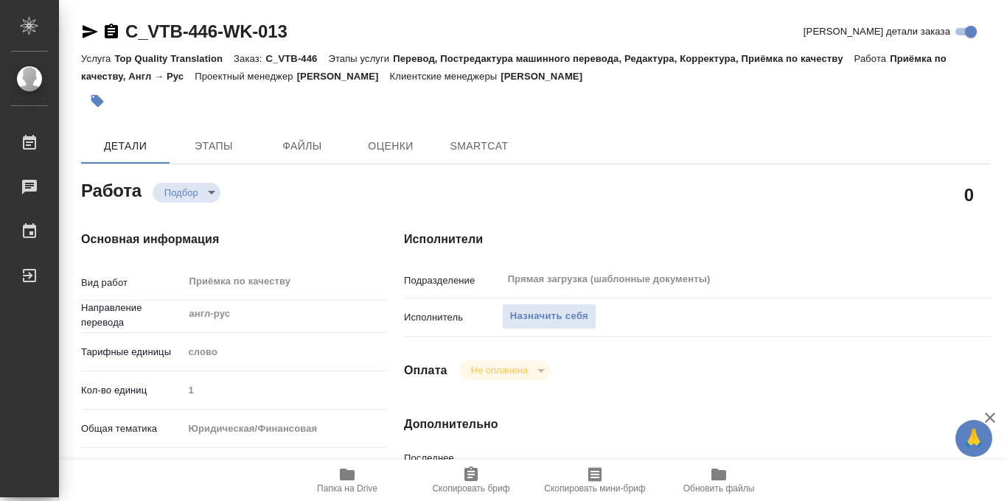
type textarea "x"
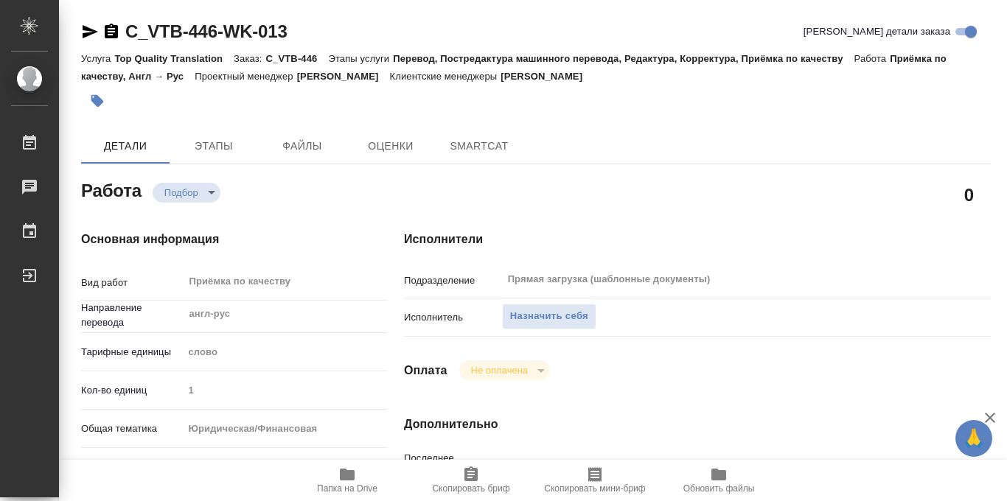
type textarea "x"
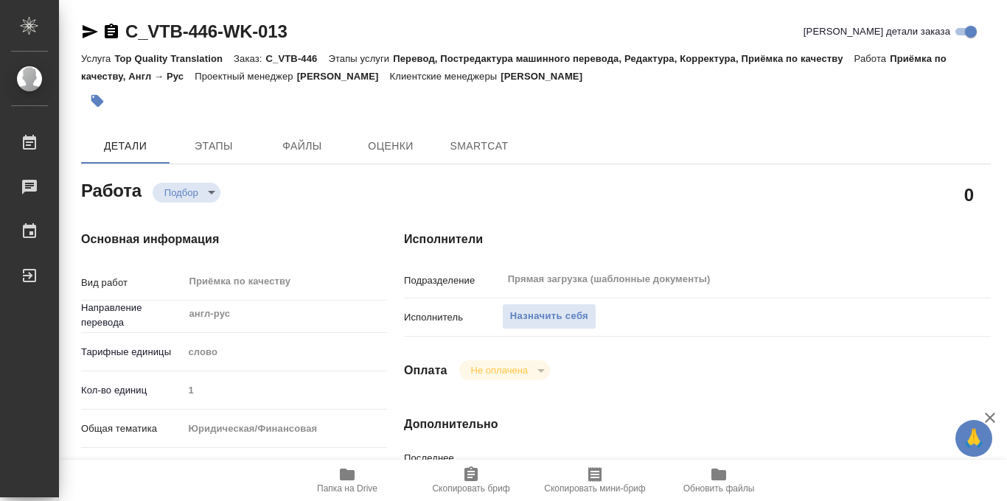
type textarea "x"
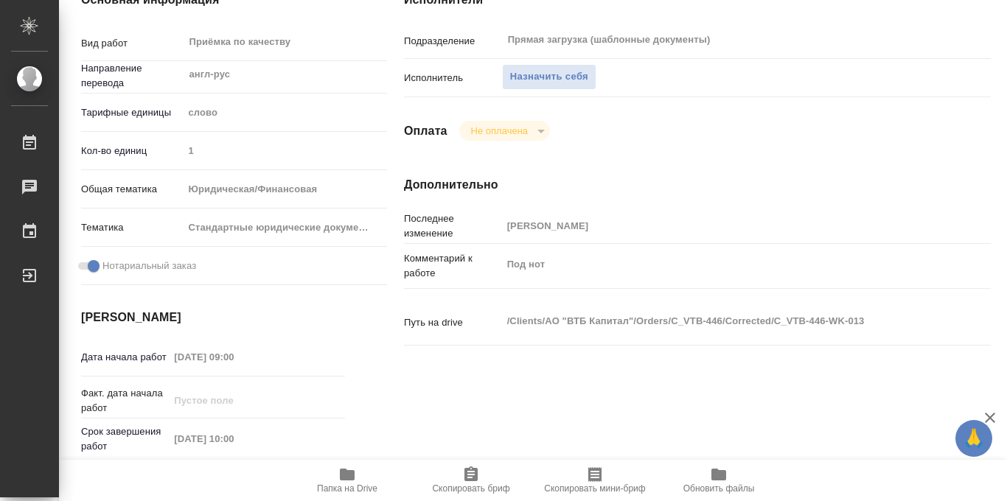
scroll to position [786, 0]
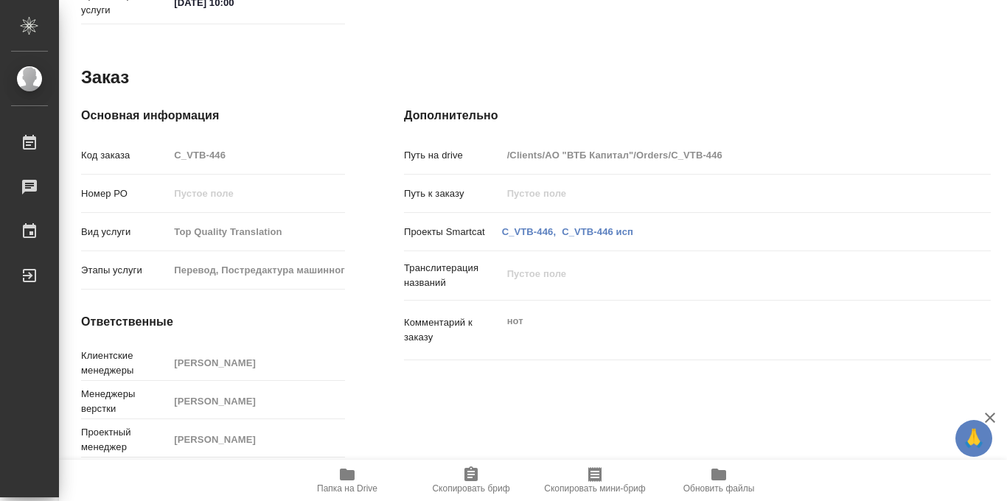
type textarea "x"
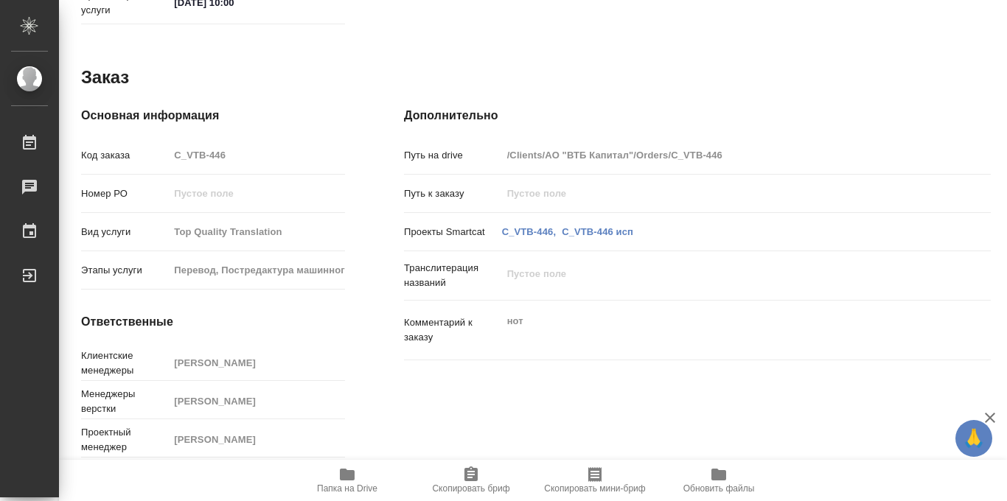
type textarea "x"
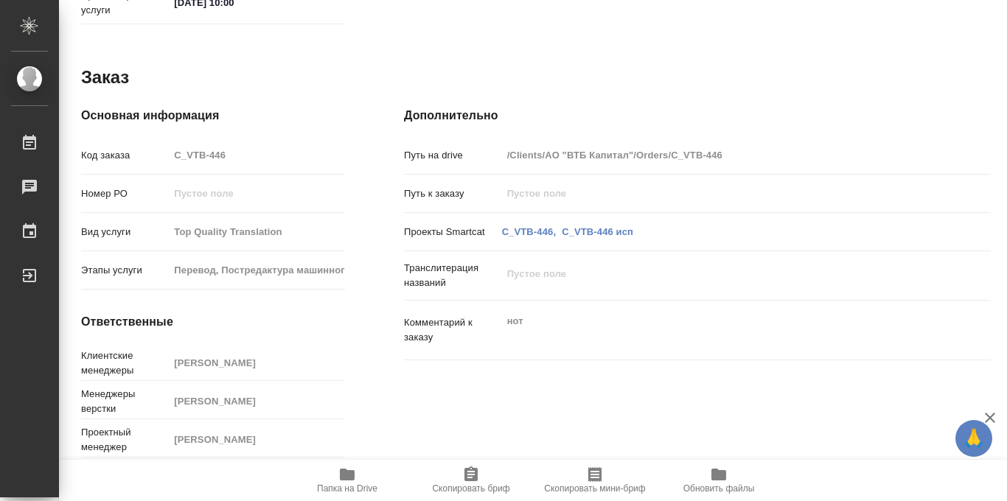
click at [346, 477] on icon "button" at bounding box center [347, 475] width 15 height 12
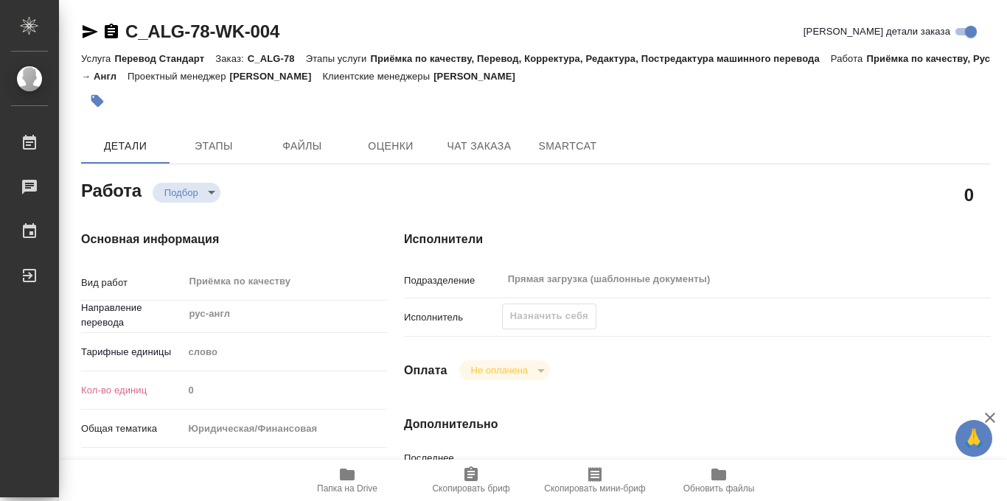
scroll to position [786, 0]
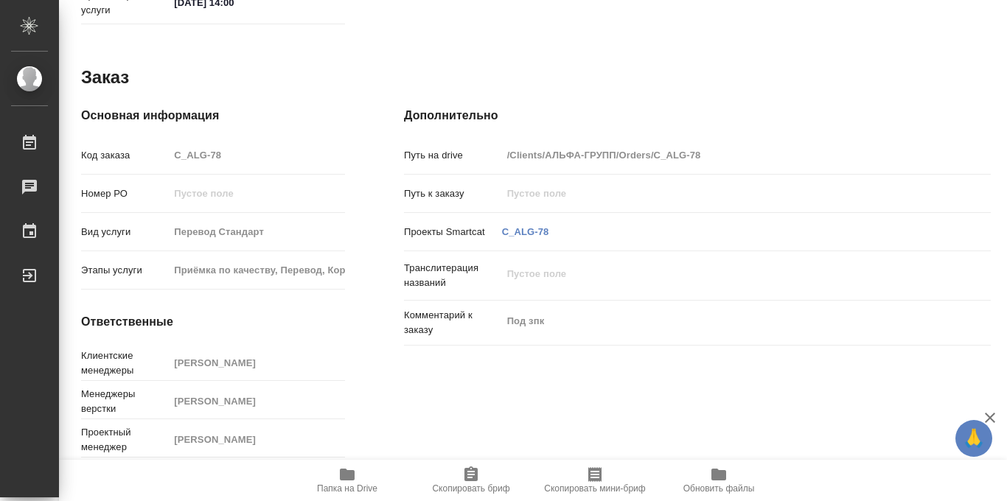
click at [349, 477] on icon "button" at bounding box center [347, 475] width 15 height 12
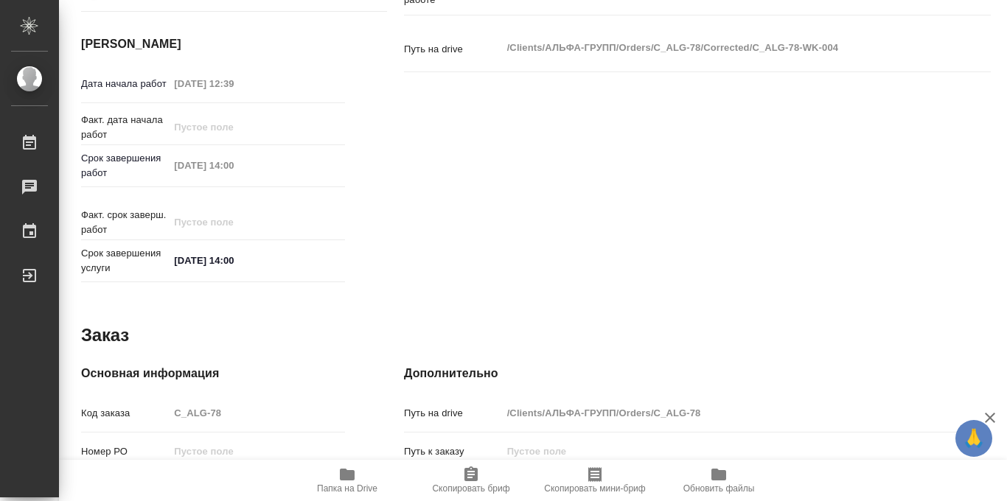
scroll to position [0, 0]
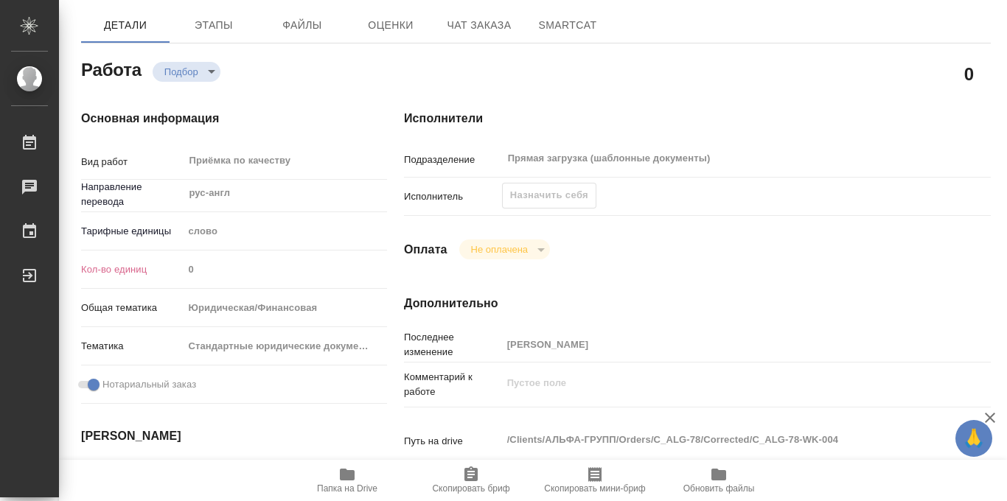
scroll to position [115, 0]
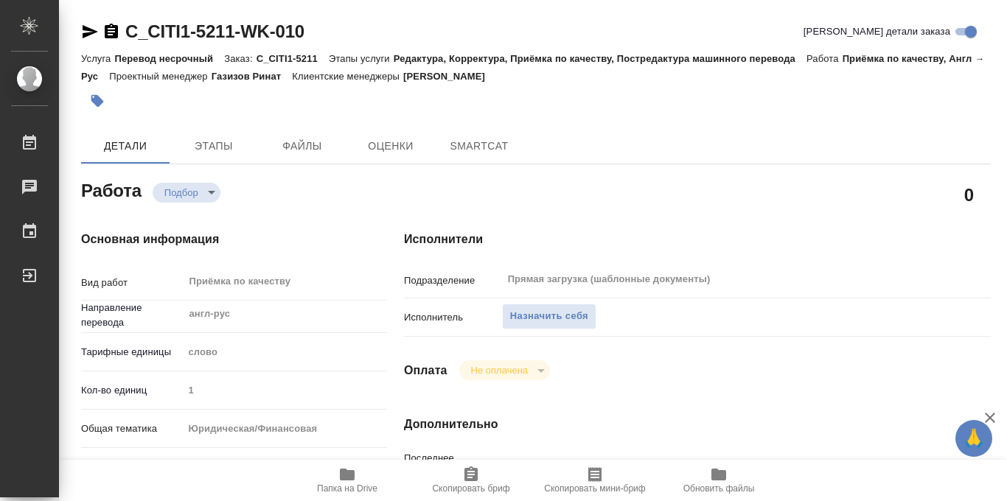
type textarea "x"
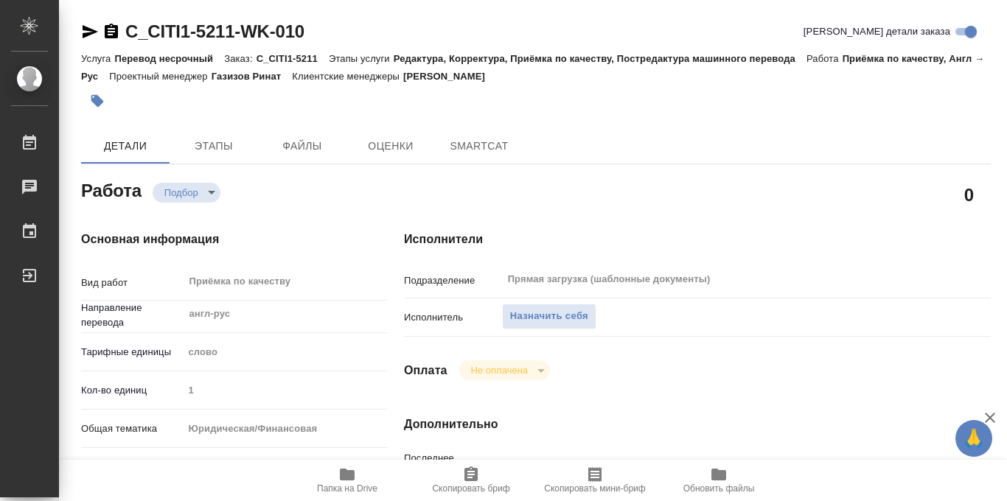
type textarea "x"
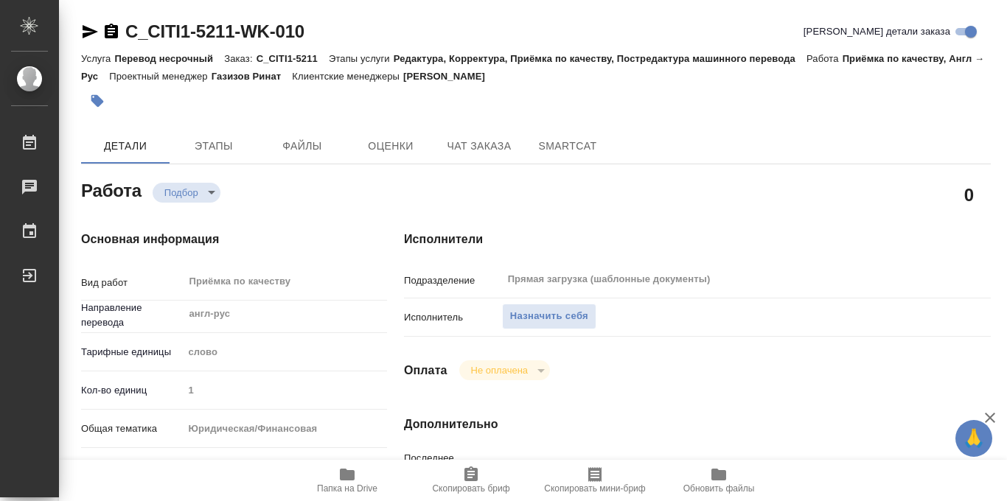
type textarea "x"
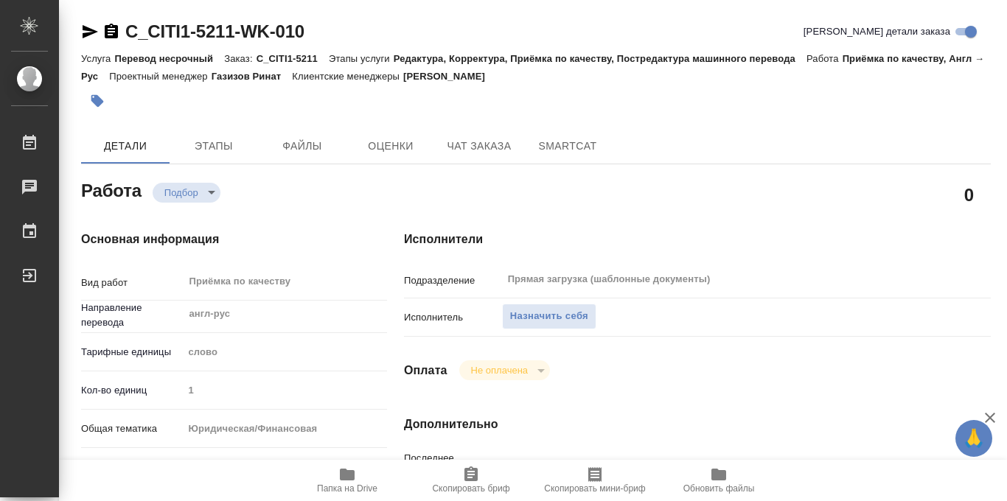
type textarea "x"
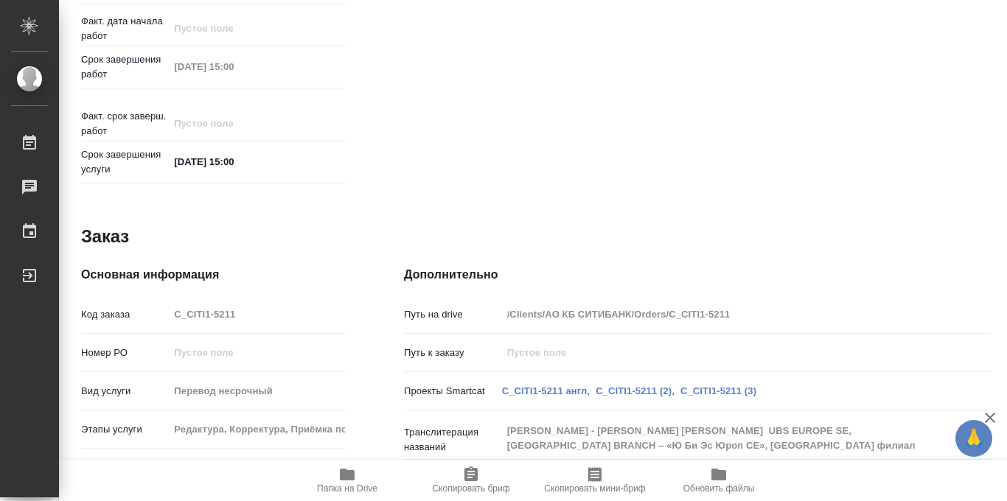
scroll to position [786, 0]
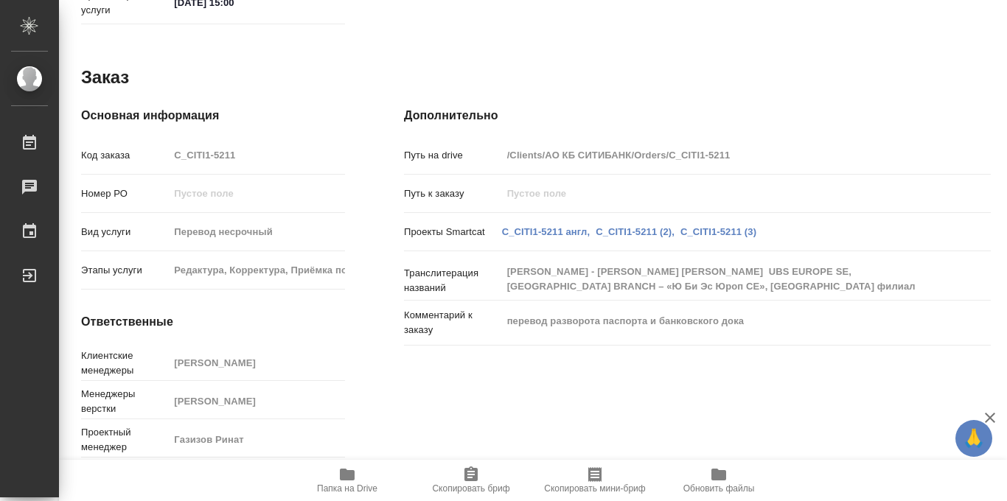
click at [346, 488] on span "Папка на Drive" at bounding box center [347, 489] width 60 height 10
